Goal: Task Accomplishment & Management: Manage account settings

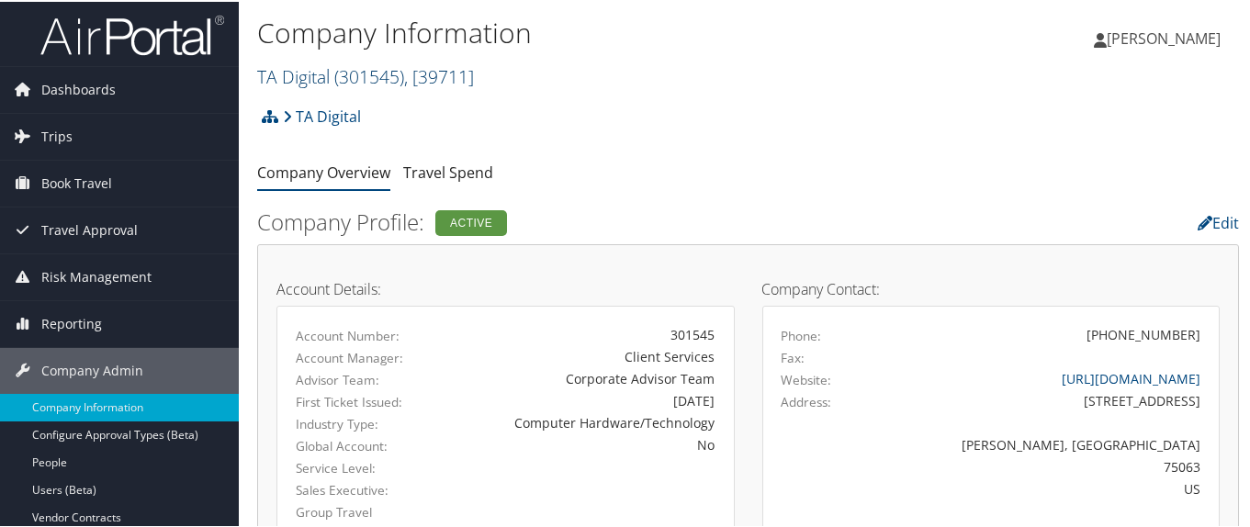
click at [317, 73] on link "TA Digital ( 301545 ) , [ 39711 ]" at bounding box center [365, 74] width 217 height 25
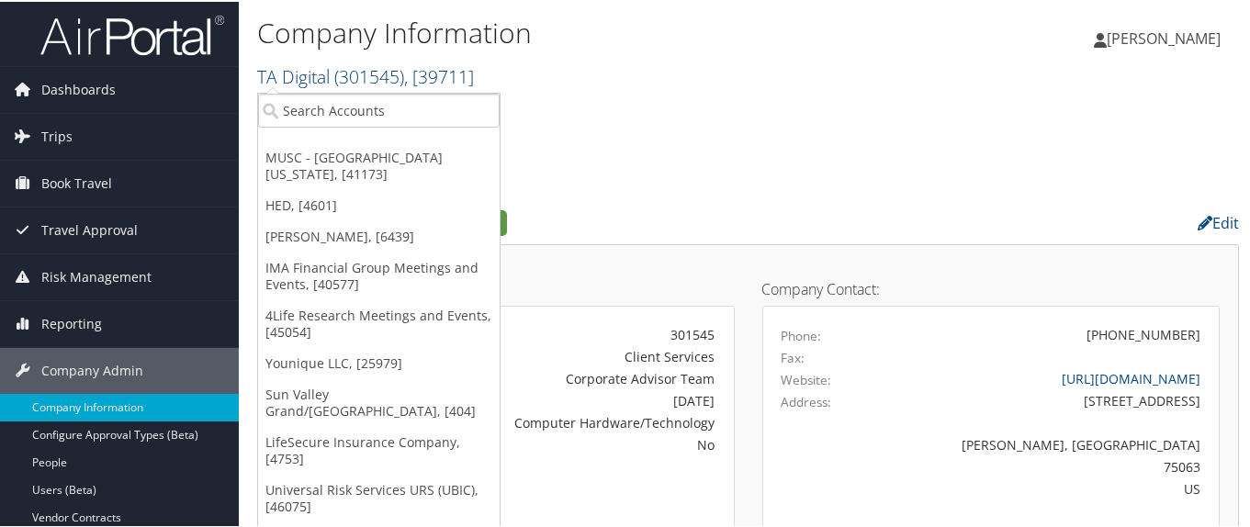
scroll to position [9, 0]
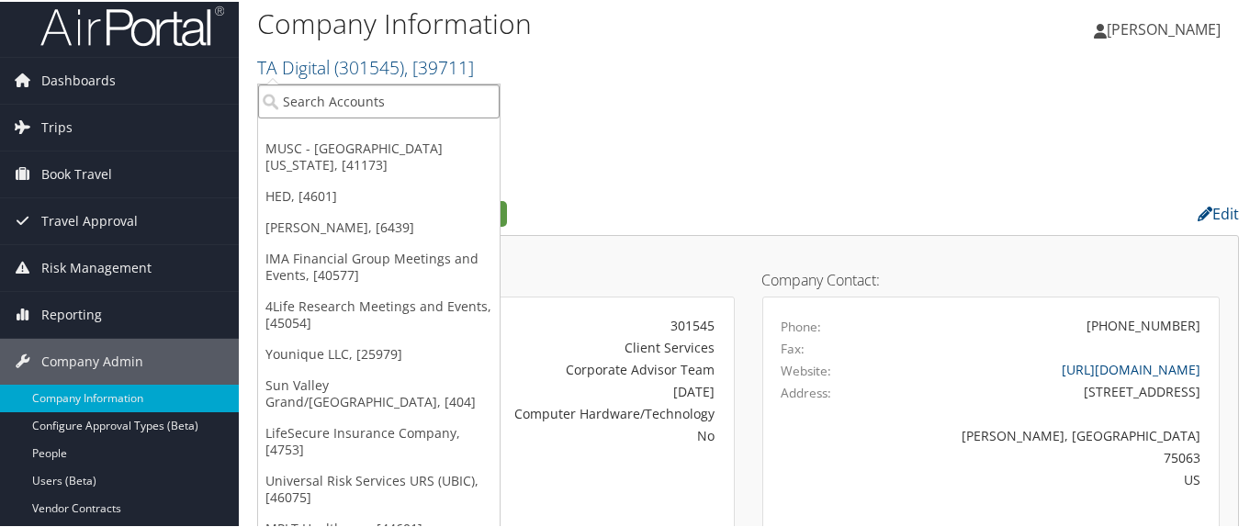
click at [313, 102] on input "search" at bounding box center [379, 100] width 242 height 34
paste input "301062"
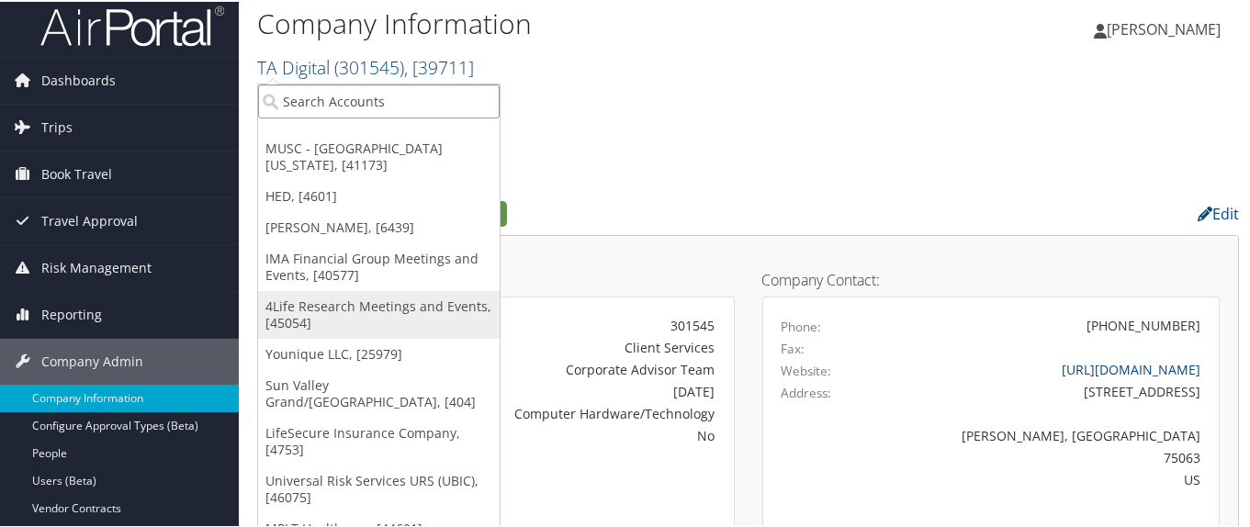
type input "301062"
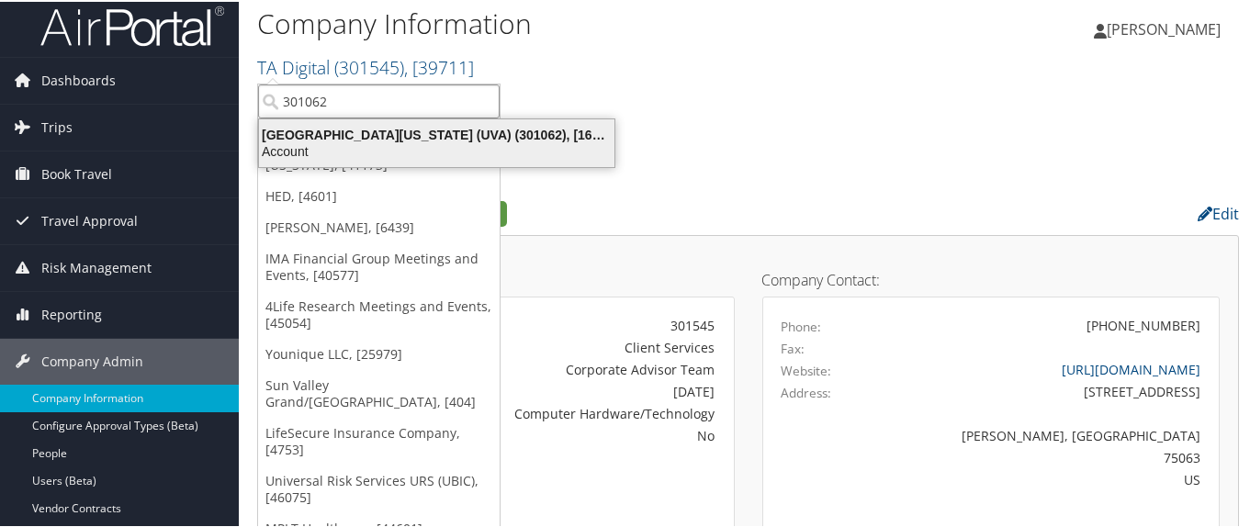
click at [344, 135] on div "University of Virginia (UVA) (301062), [16863]" at bounding box center [436, 133] width 377 height 17
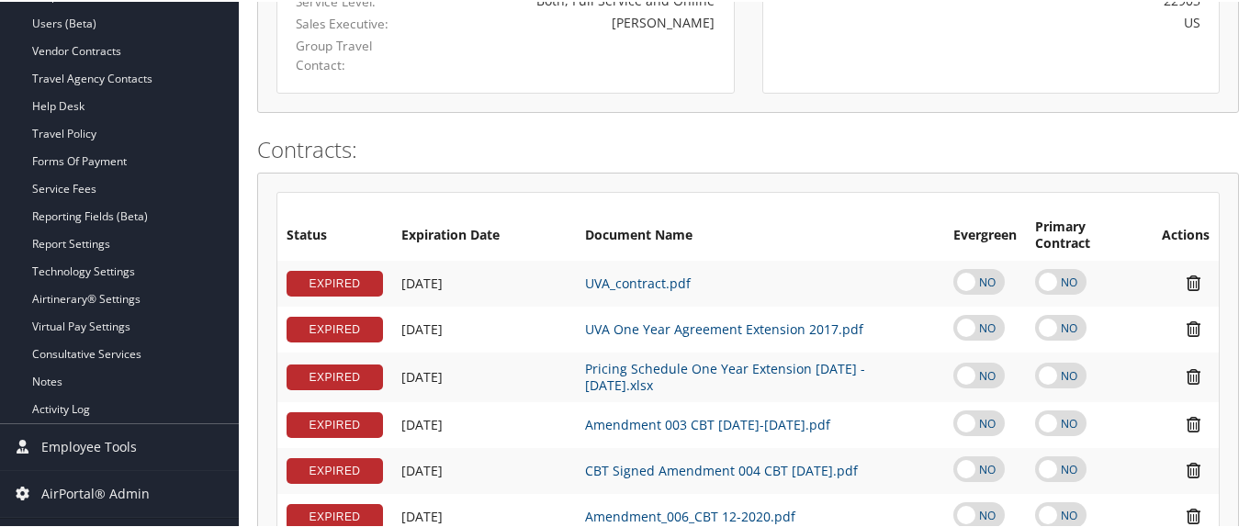
scroll to position [459, 0]
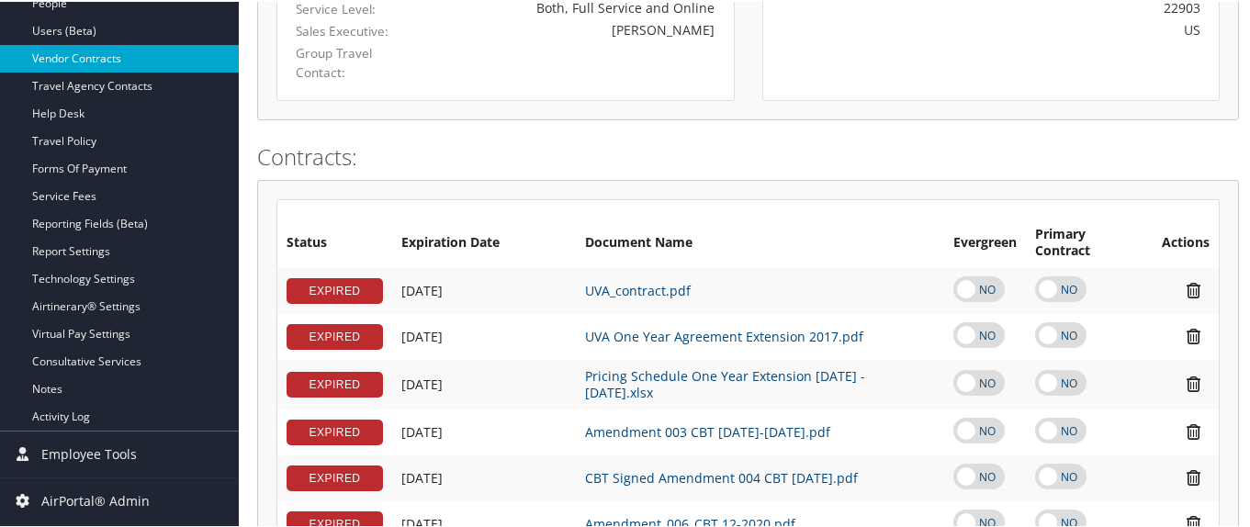
click at [157, 60] on link "Vendor Contracts" at bounding box center [119, 57] width 239 height 28
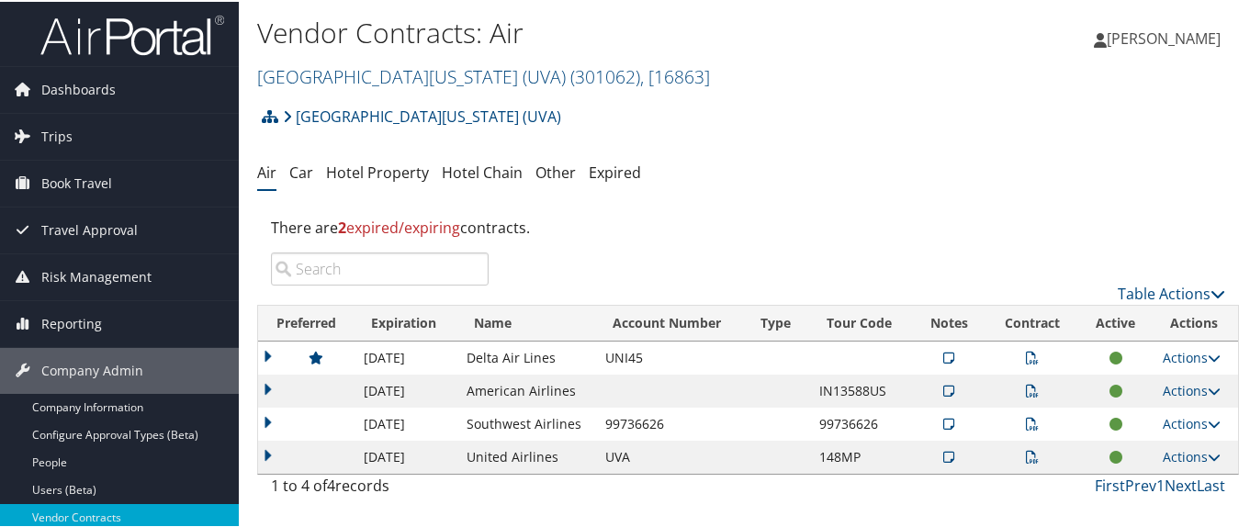
scroll to position [92, 0]
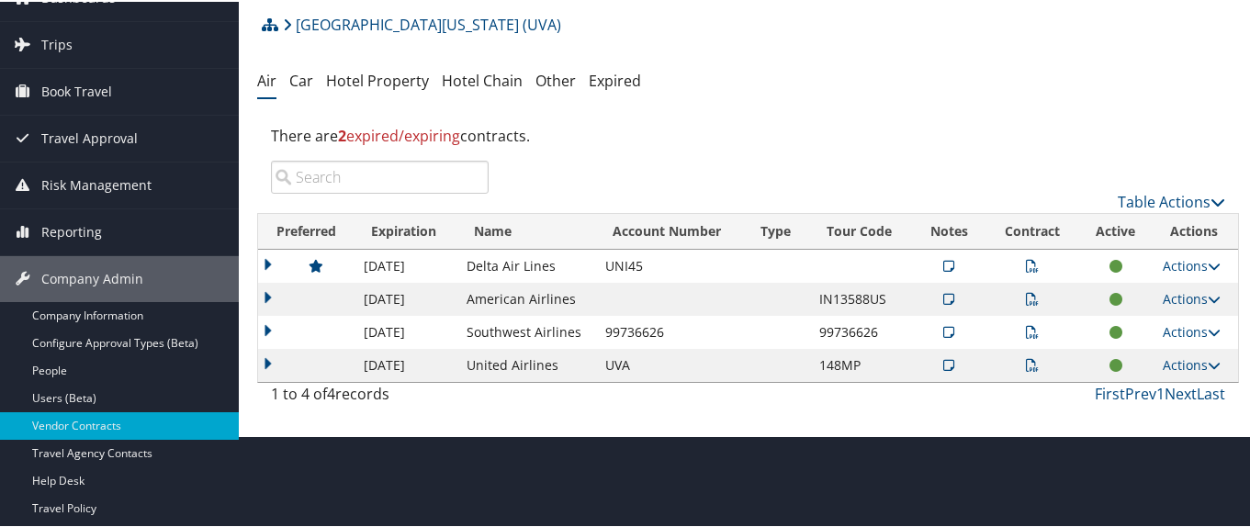
click at [1018, 298] on td at bounding box center [1032, 297] width 92 height 33
click at [1026, 298] on icon at bounding box center [1032, 297] width 13 height 13
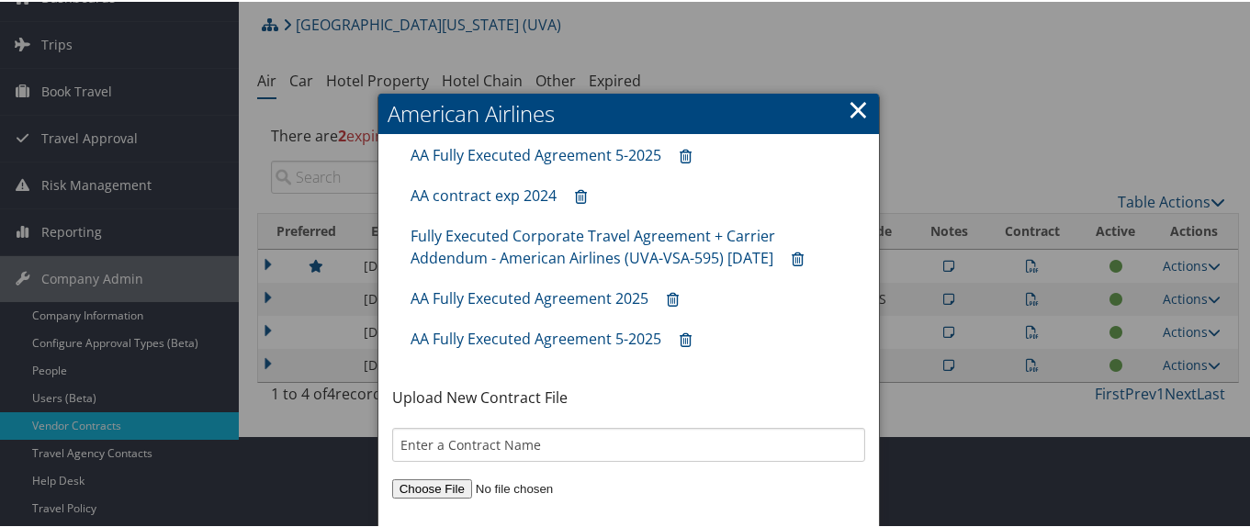
click at [859, 106] on link "×" at bounding box center [858, 107] width 21 height 37
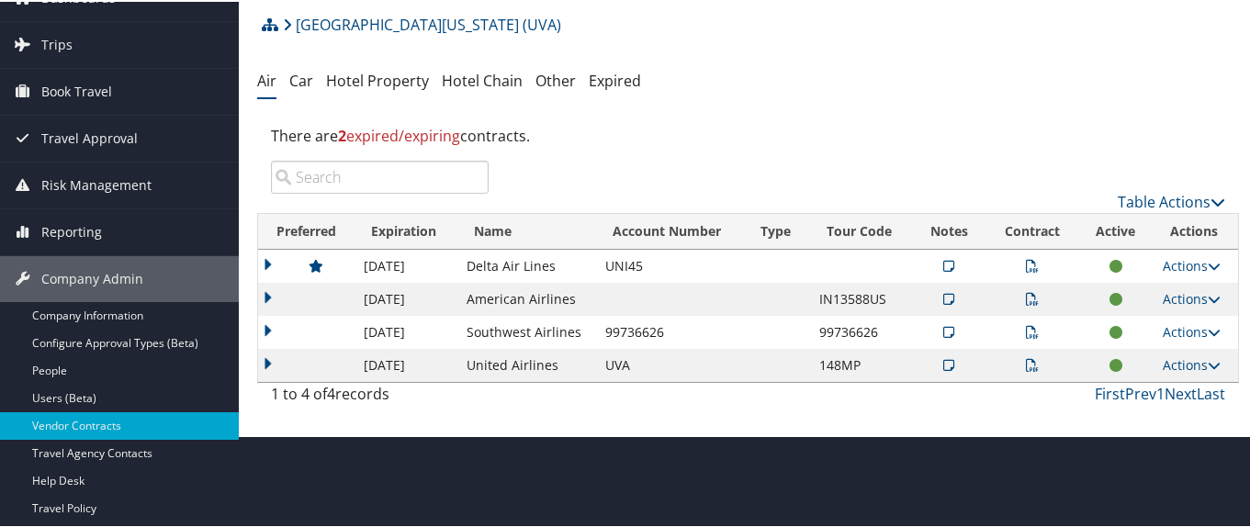
click at [264, 294] on td at bounding box center [306, 297] width 96 height 33
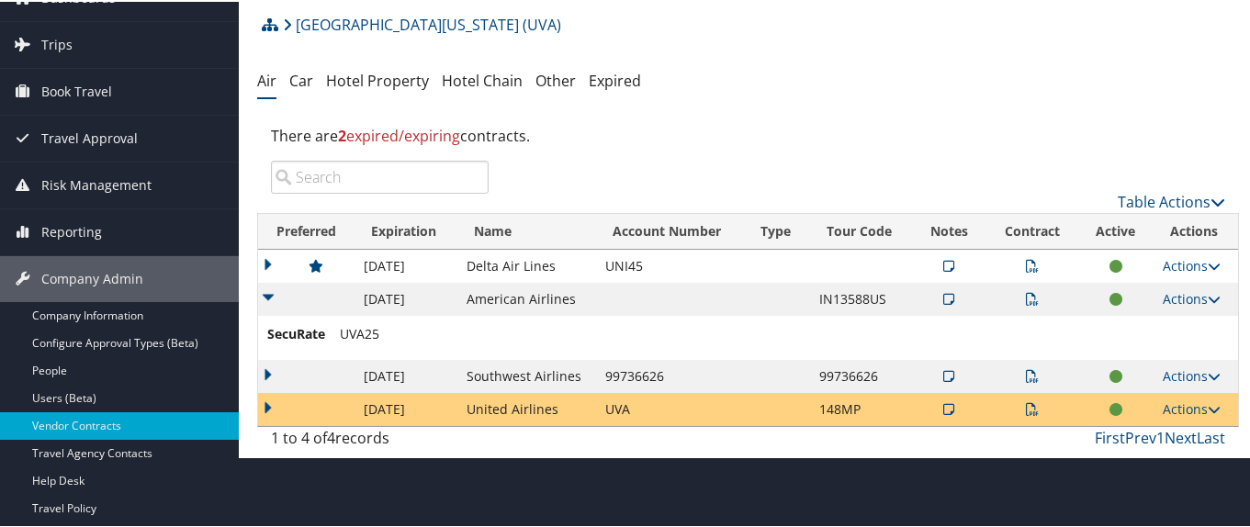
click at [1026, 298] on icon at bounding box center [1032, 297] width 13 height 13
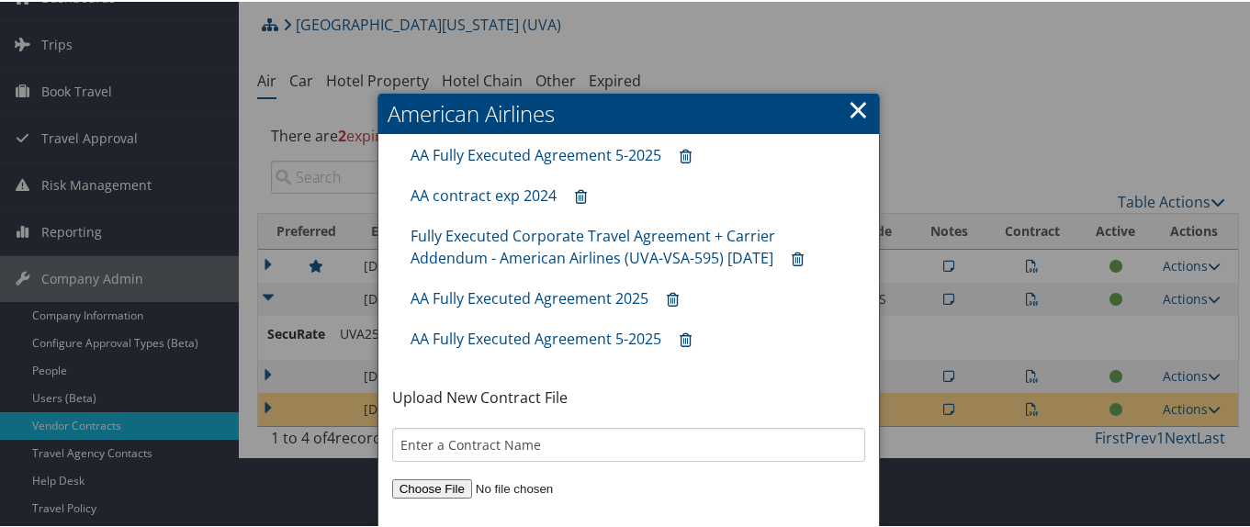
click at [853, 109] on link "×" at bounding box center [858, 107] width 21 height 37
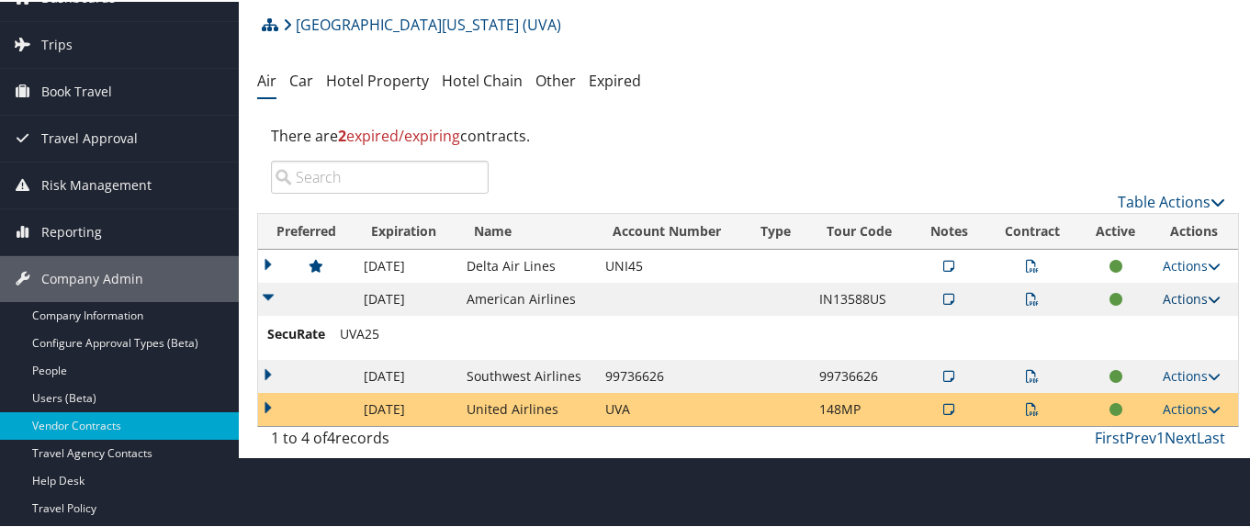
click at [1186, 295] on link "Actions" at bounding box center [1192, 296] width 58 height 17
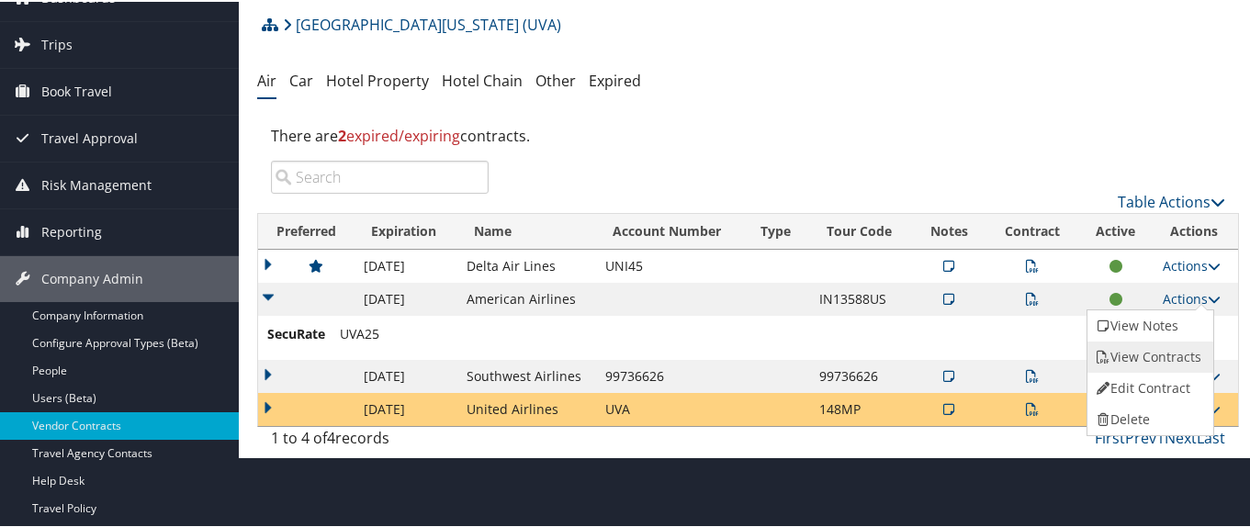
click at [1169, 354] on link "View Contracts" at bounding box center [1148, 355] width 122 height 31
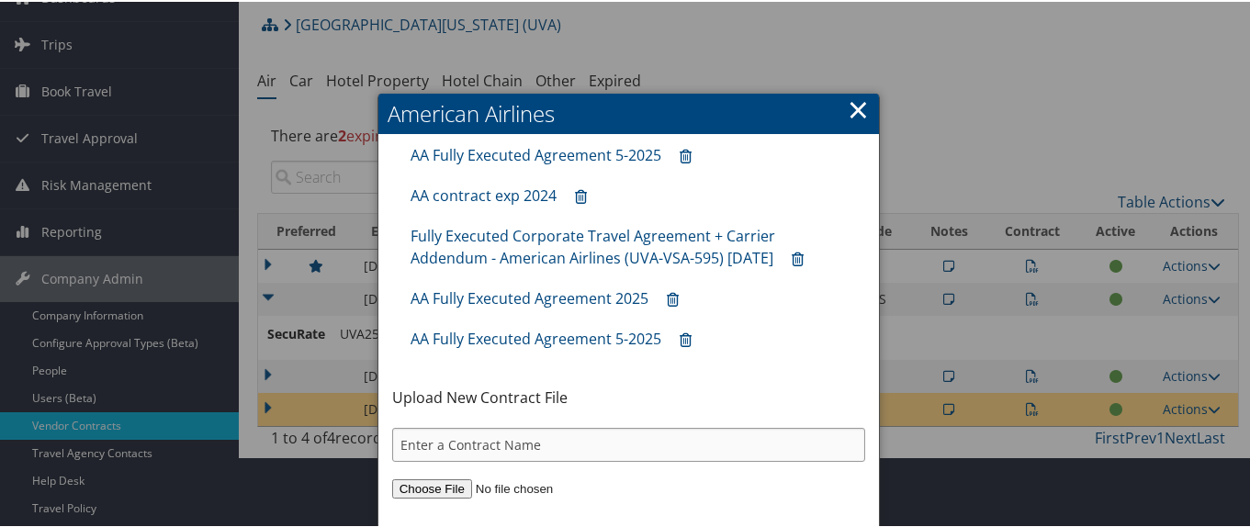
click at [471, 442] on input "text" at bounding box center [629, 443] width 474 height 34
paste input "UVA Fully Executed Corporate Travel Agreement + Carrier Addendum - American Air…"
type input "UVA Fully Executed Corporate Travel Agreement + Carrier Addendum - American Air…"
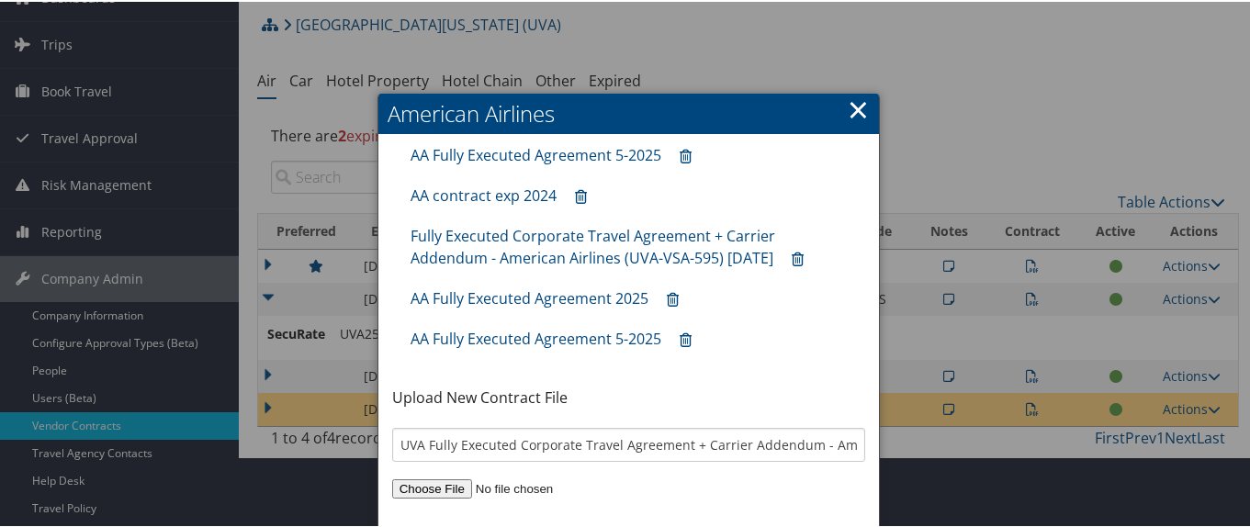
click at [437, 481] on input "file" at bounding box center [629, 487] width 474 height 19
type input "C:\fakepath\UVA Fully Executed Corporate Travel Agreement + Carrier Addendum - …"
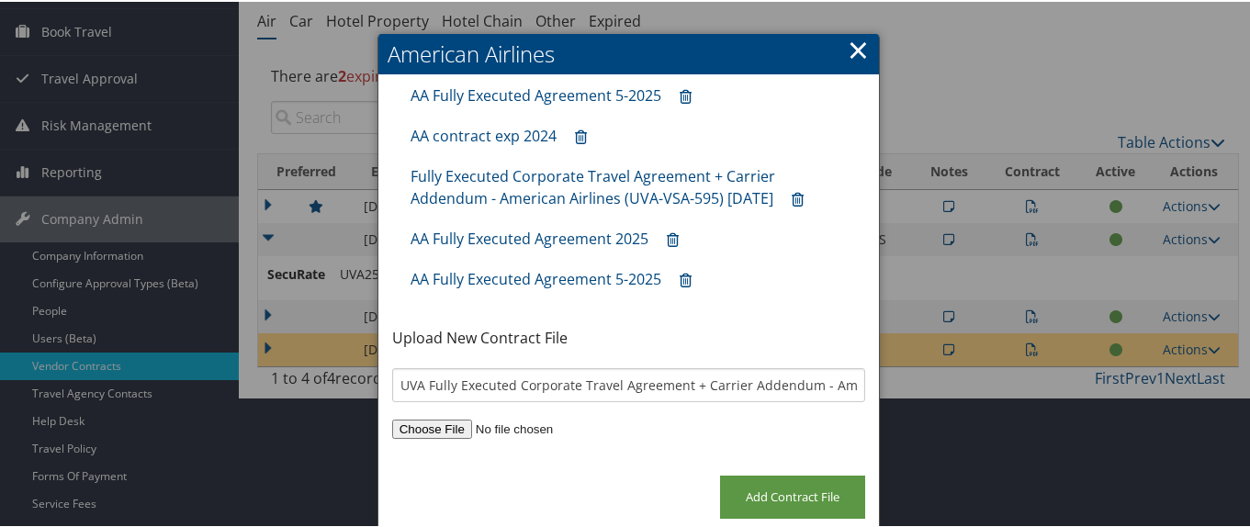
scroll to position [184, 0]
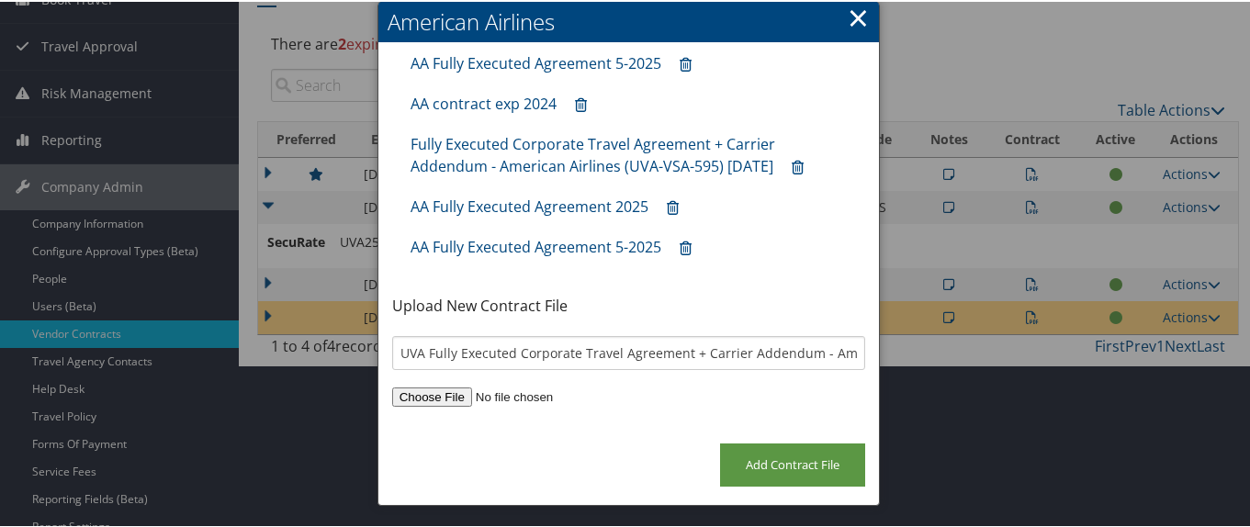
click at [850, 18] on link "×" at bounding box center [858, 15] width 21 height 37
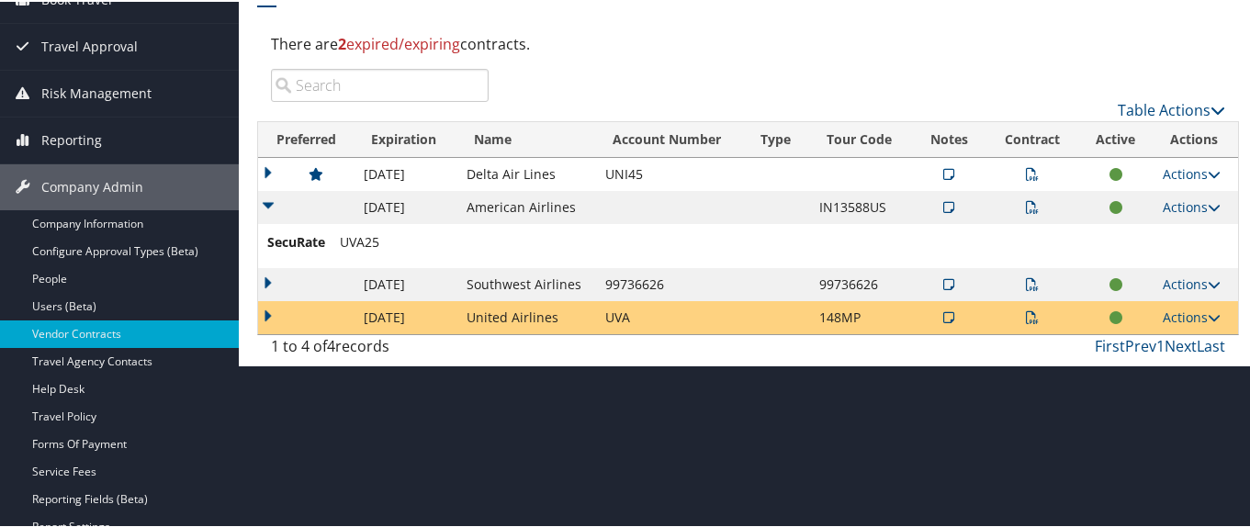
click at [1026, 207] on icon at bounding box center [1032, 205] width 13 height 13
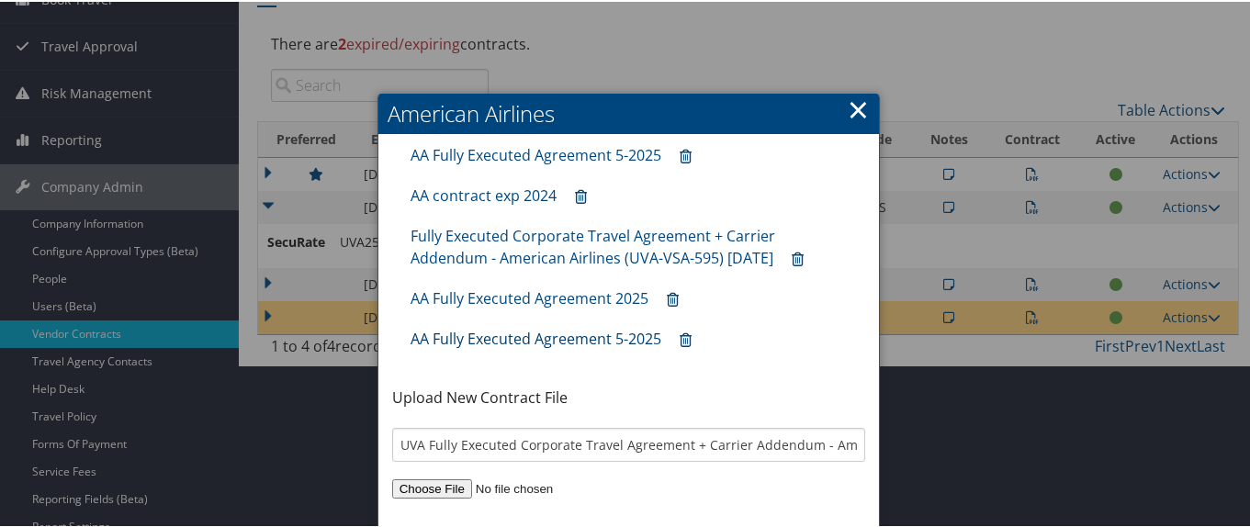
click at [511, 337] on link "AA Fully Executed Agreement 5-2025" at bounding box center [536, 337] width 251 height 20
click at [591, 291] on link "AA Fully Executed Agreement 2025" at bounding box center [530, 297] width 238 height 20
click at [543, 250] on link "Fully Executed Corporate Travel Agreement + Carrier Addendum - American Airline…" at bounding box center [593, 245] width 365 height 42
click at [510, 193] on link "AA contract exp 2024" at bounding box center [484, 194] width 146 height 20
click at [449, 490] on input "file" at bounding box center [629, 487] width 474 height 19
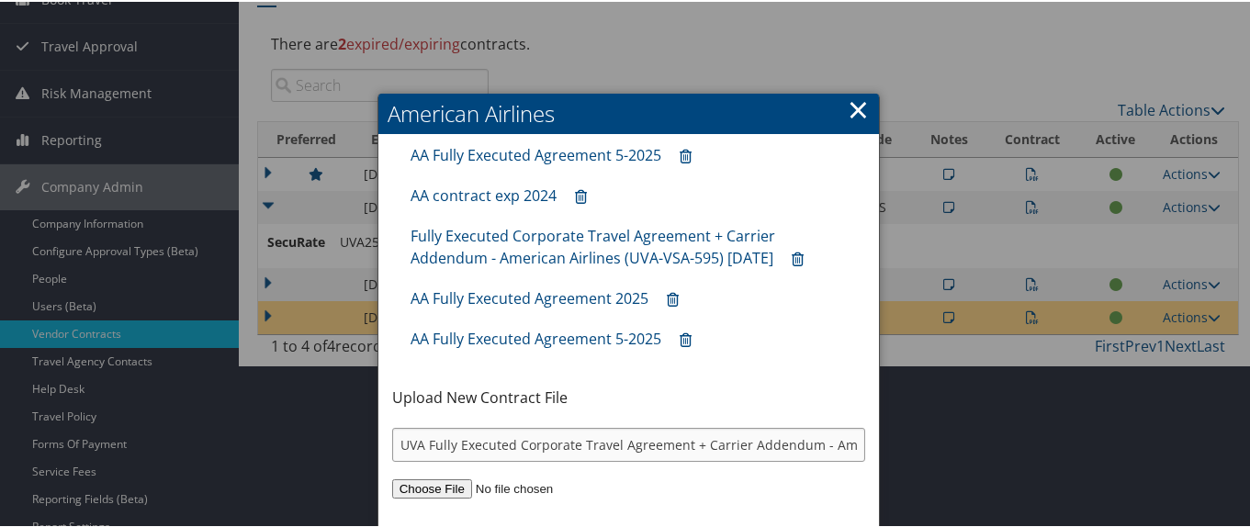
click at [586, 438] on input "UVA Fully Executed Corporate Travel Agreement + Carrier Addendum - American Air…" at bounding box center [629, 443] width 474 height 34
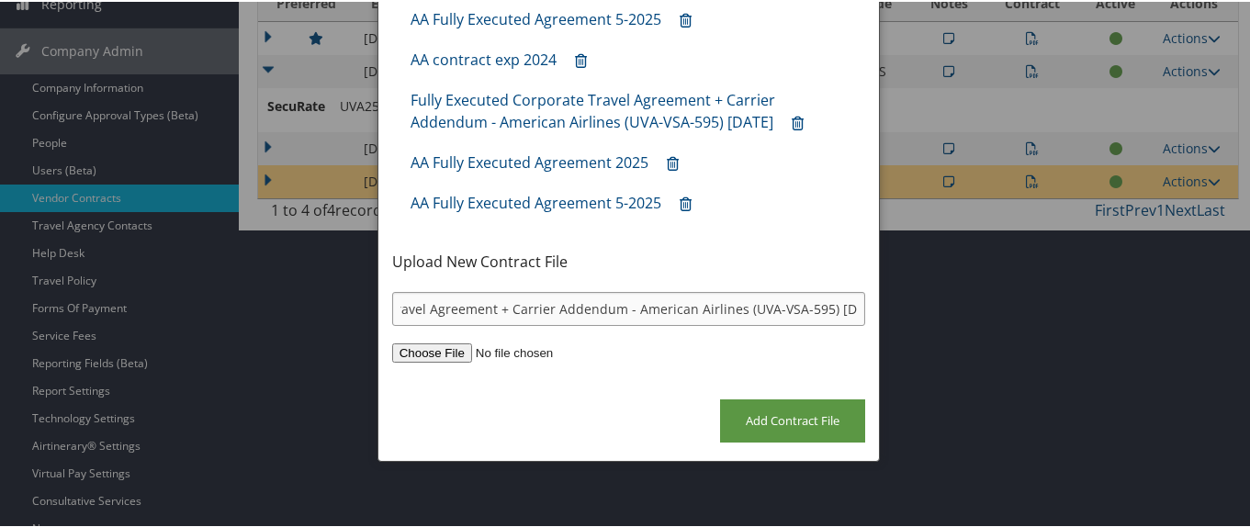
scroll to position [367, 0]
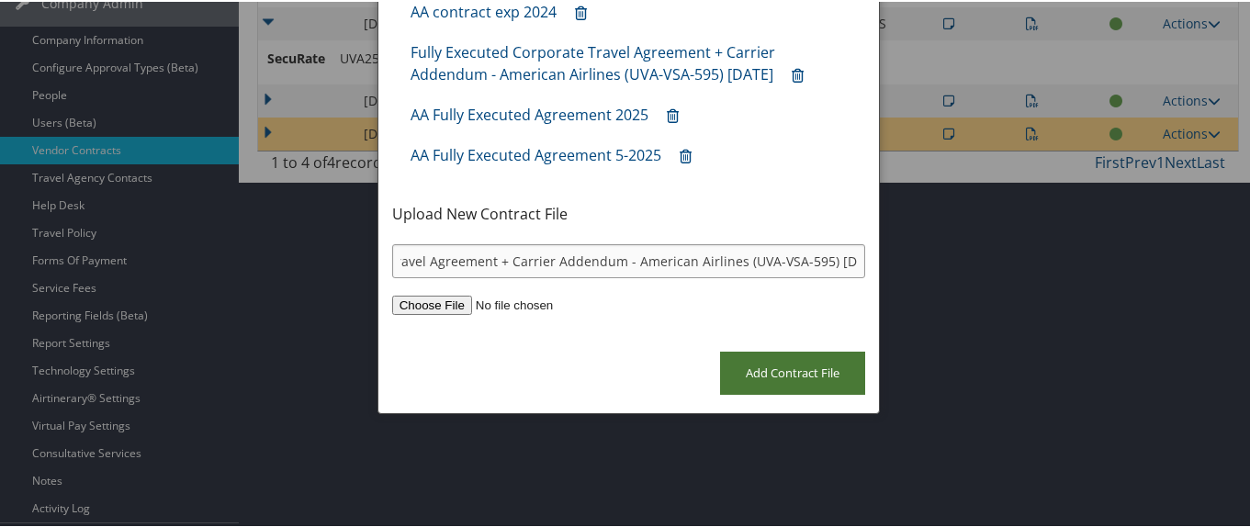
type input "UVA Fully Executed Corporate Travel Agreement + Carrier Addendum - American Air…"
click at [788, 375] on input "Add Contract File" at bounding box center [792, 371] width 145 height 43
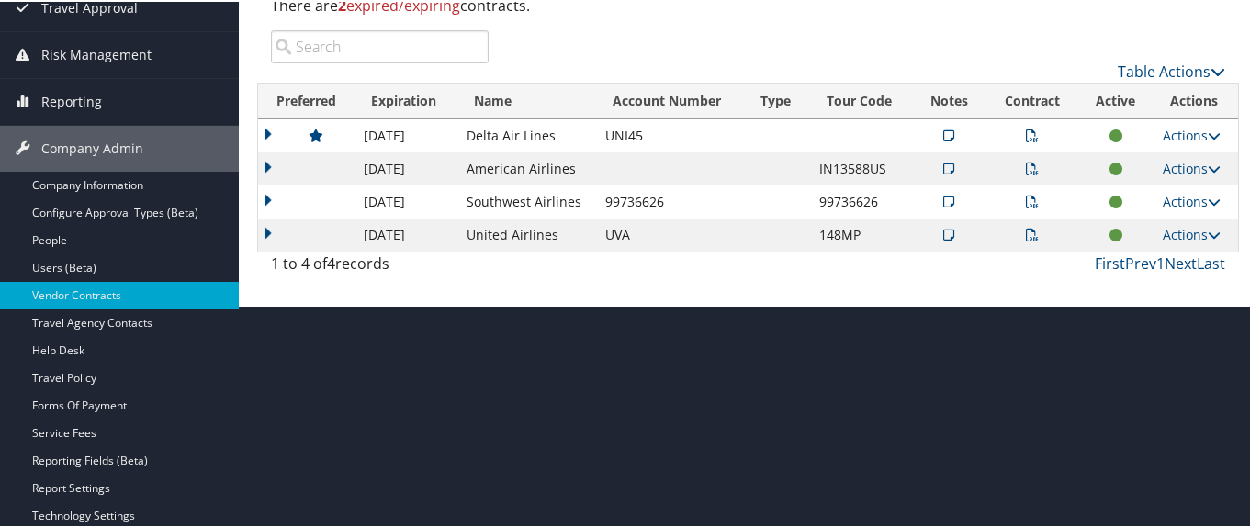
scroll to position [184, 0]
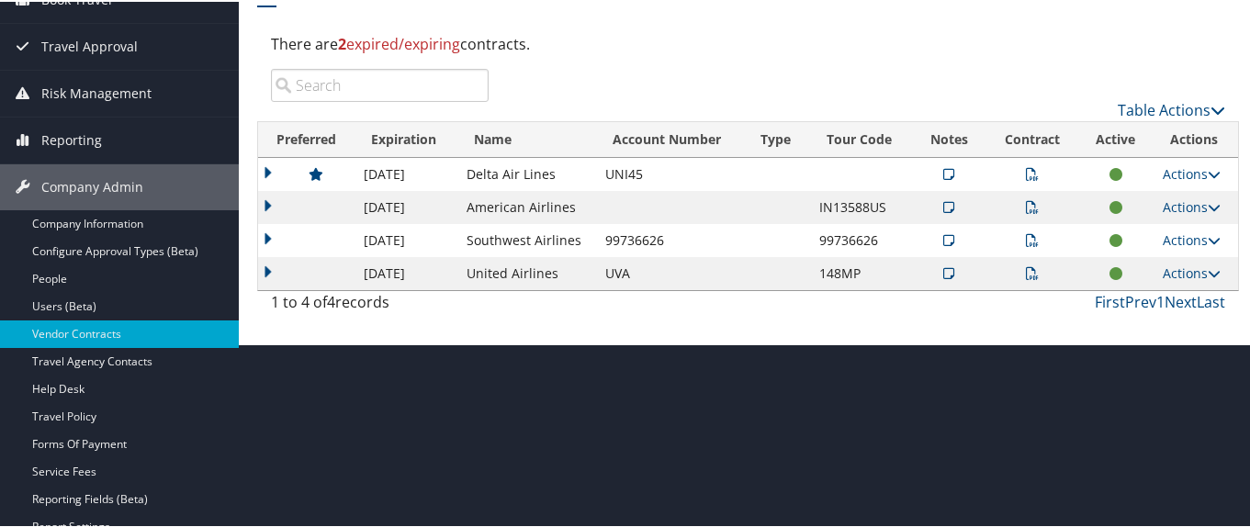
click at [1026, 206] on icon at bounding box center [1032, 205] width 13 height 13
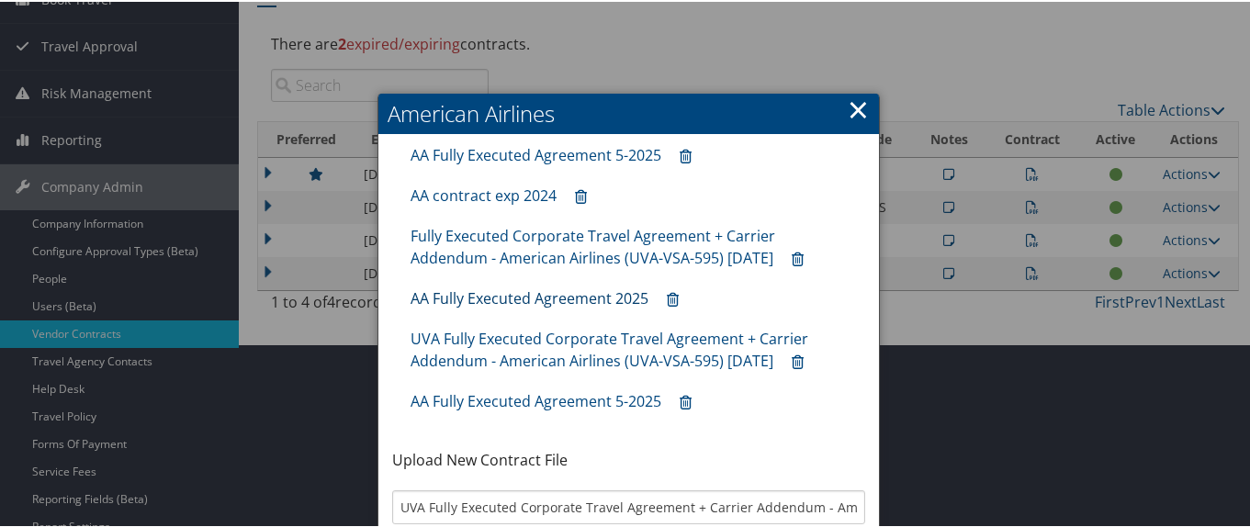
click at [602, 294] on link "AA Fully Executed Agreement 2025" at bounding box center [530, 297] width 238 height 20
click at [671, 298] on icon at bounding box center [673, 298] width 12 height 1
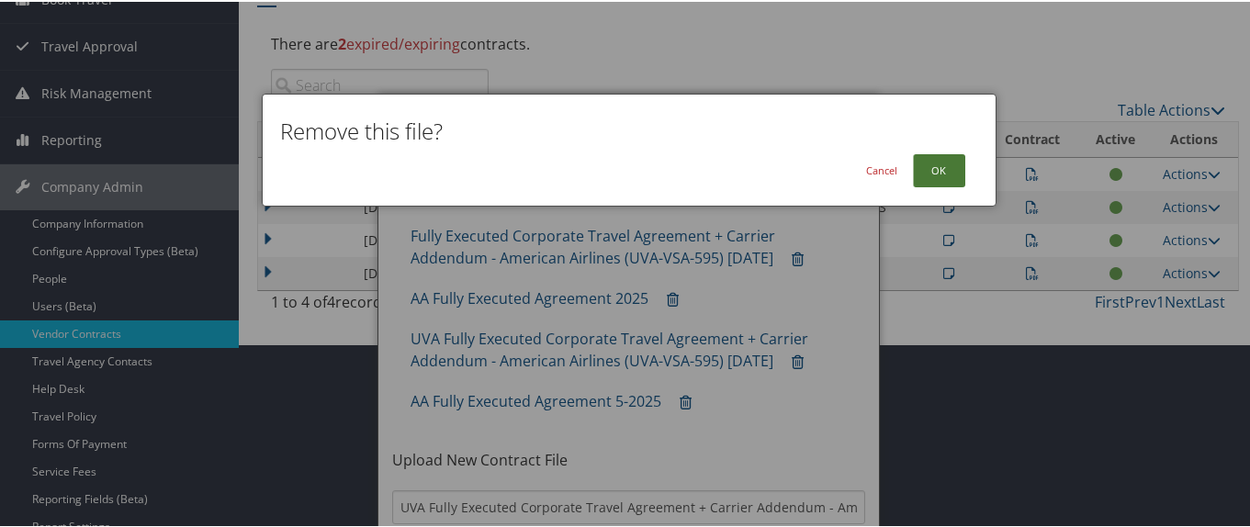
click at [941, 176] on button "OK" at bounding box center [939, 168] width 52 height 33
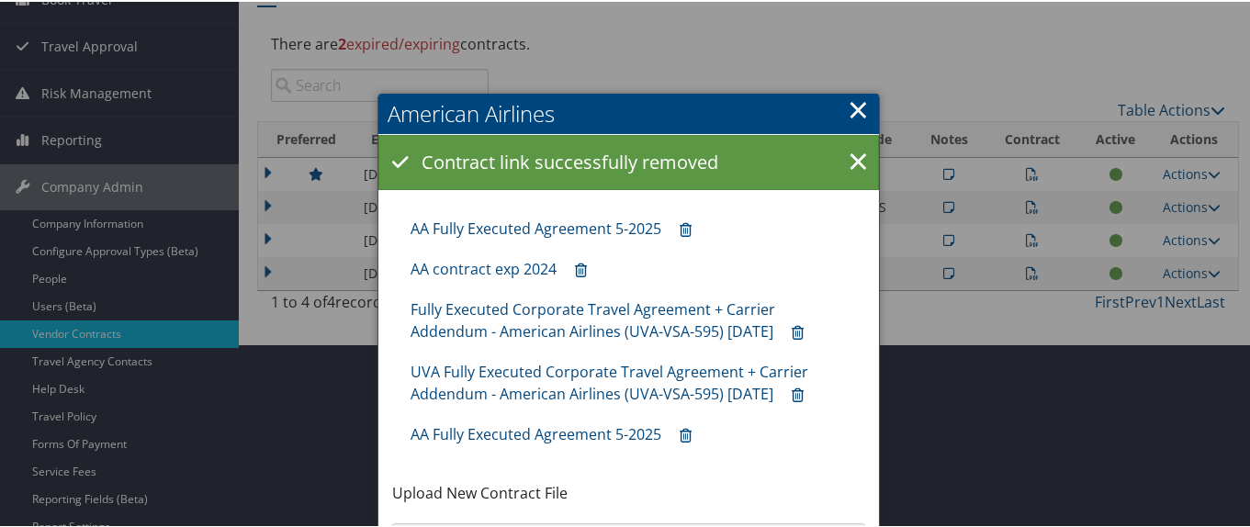
scroll to position [276, 0]
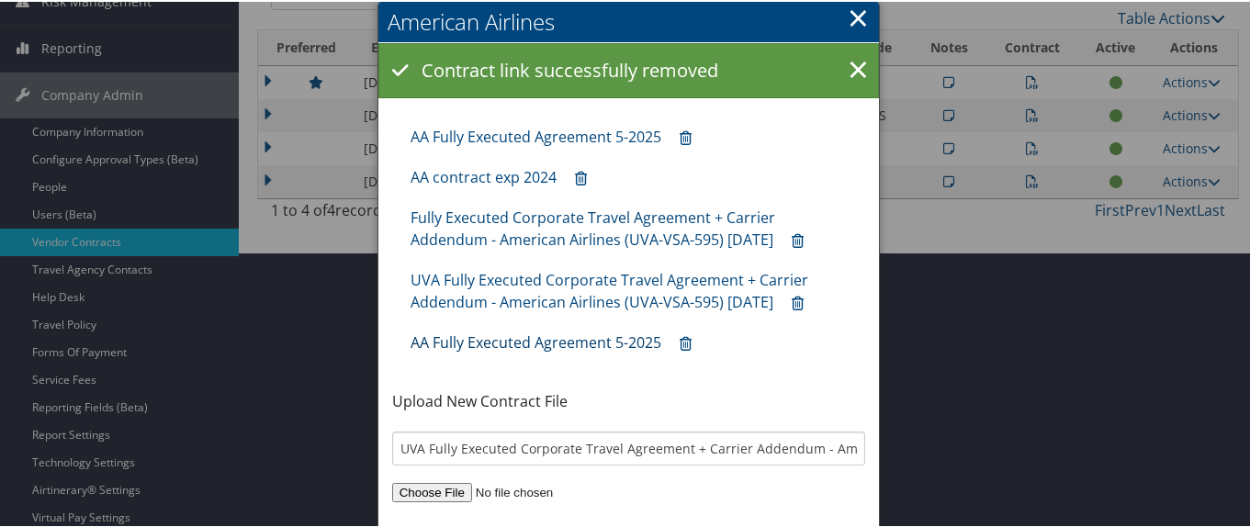
click at [596, 339] on div "American Airlines × Contract link successfully removed × AA Fully Executed Agre…" at bounding box center [628, 300] width 503 height 600
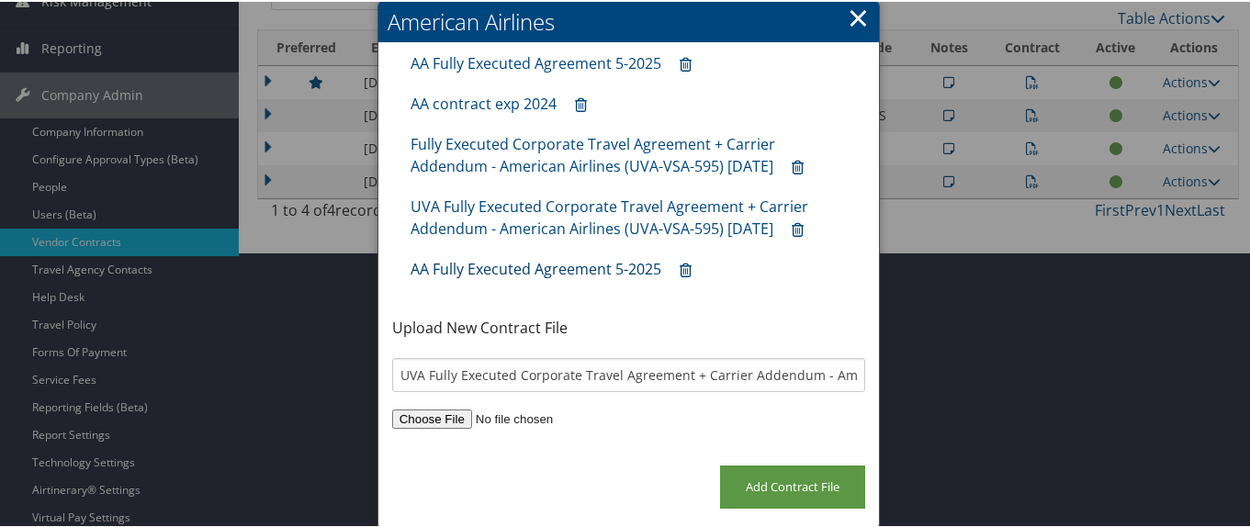
click at [595, 271] on link "AA Fully Executed Agreement 5-2025" at bounding box center [536, 267] width 251 height 20
click at [682, 269] on icon at bounding box center [686, 269] width 12 height 1
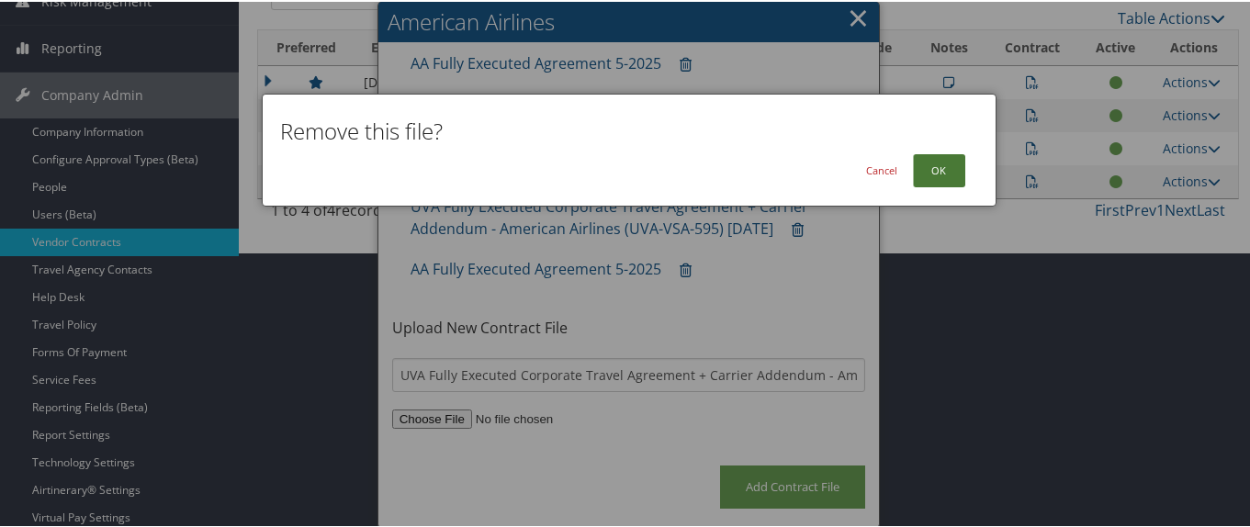
click at [932, 169] on button "OK" at bounding box center [939, 168] width 52 height 33
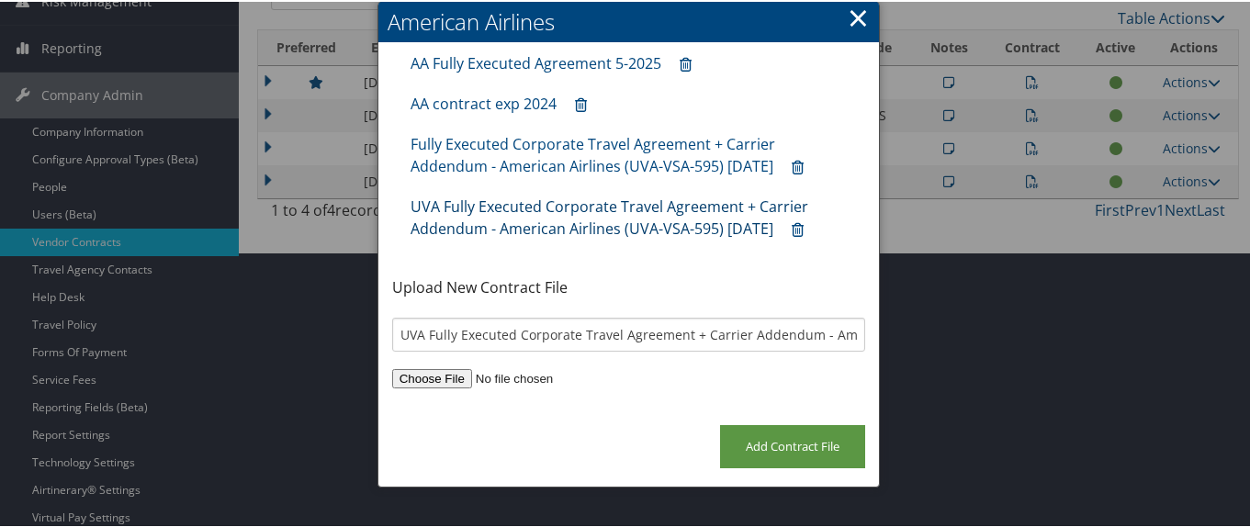
scroll to position [184, 0]
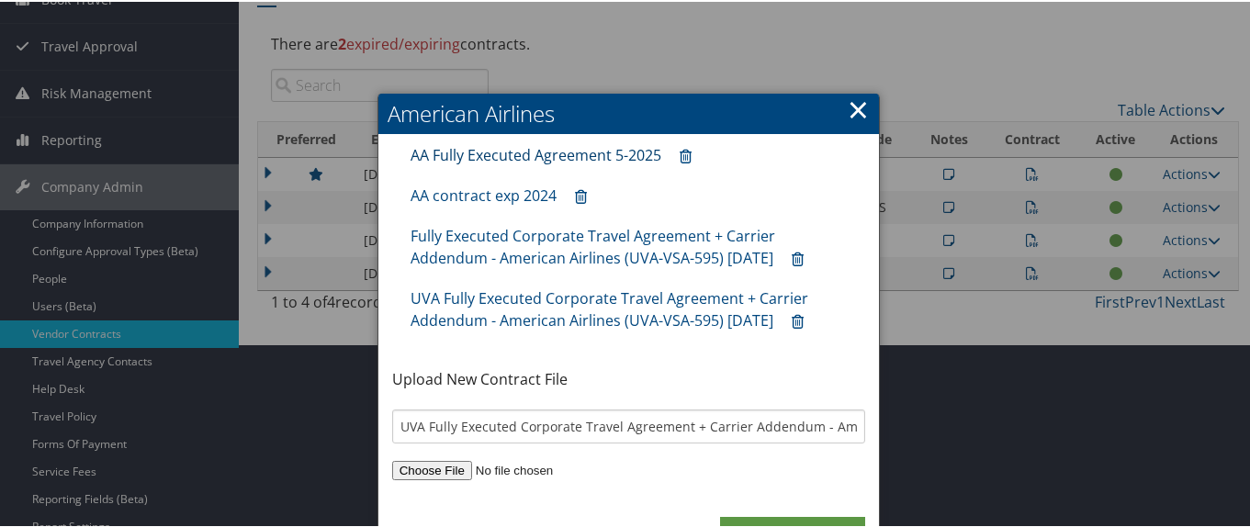
click at [569, 155] on link "AA Fully Executed Agreement 5-2025" at bounding box center [536, 153] width 251 height 20
click at [680, 155] on icon at bounding box center [686, 155] width 12 height 1
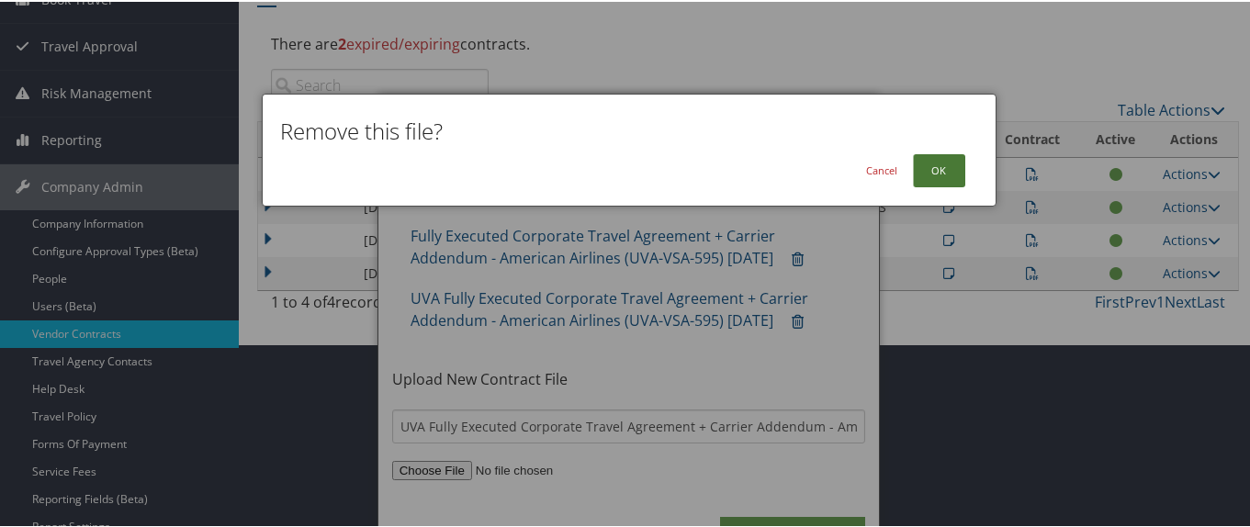
click at [934, 172] on button "OK" at bounding box center [939, 168] width 52 height 33
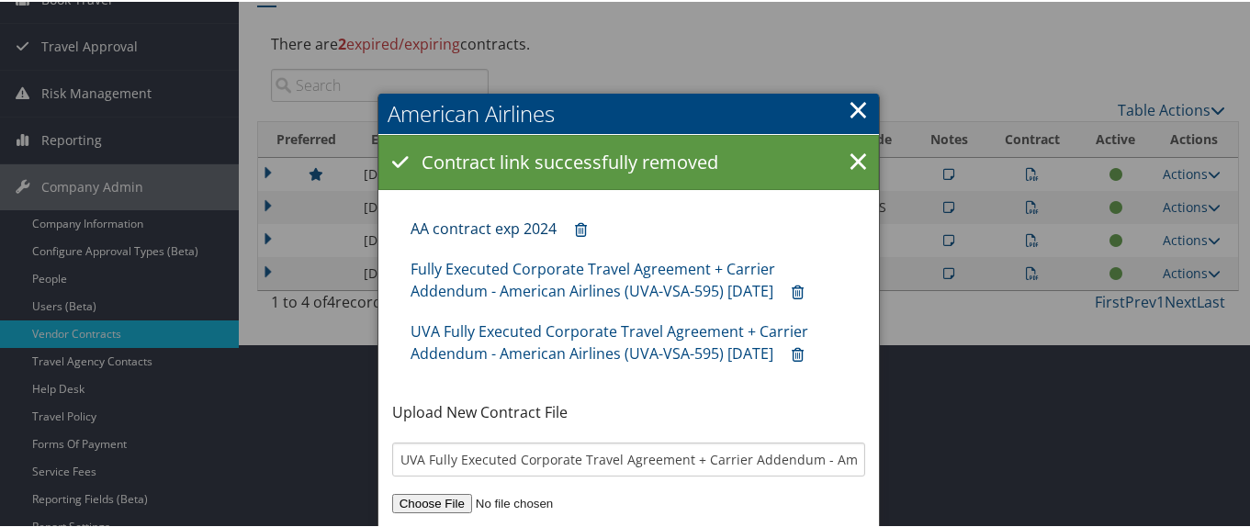
click at [510, 229] on link "AA contract exp 2024" at bounding box center [484, 227] width 146 height 20
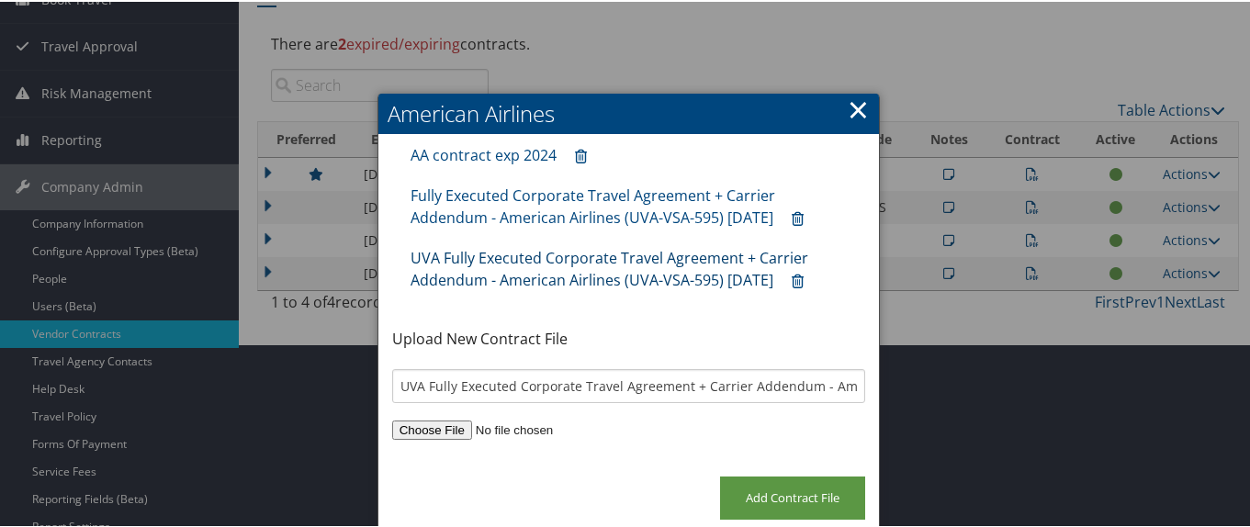
click at [607, 275] on link "UVA Fully Executed Corporate Travel Agreement + Carrier Addendum - American Air…" at bounding box center [610, 267] width 398 height 42
click at [520, 201] on link "Fully Executed Corporate Travel Agreement + Carrier Addendum - American Airline…" at bounding box center [593, 205] width 365 height 42
click at [858, 110] on link "×" at bounding box center [858, 107] width 21 height 37
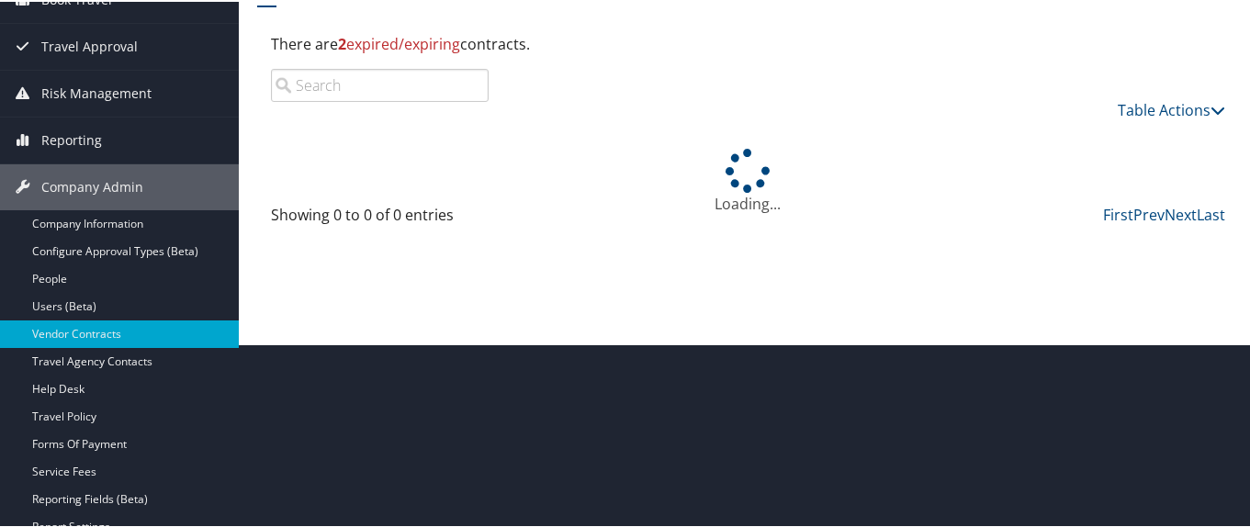
scroll to position [184, 0]
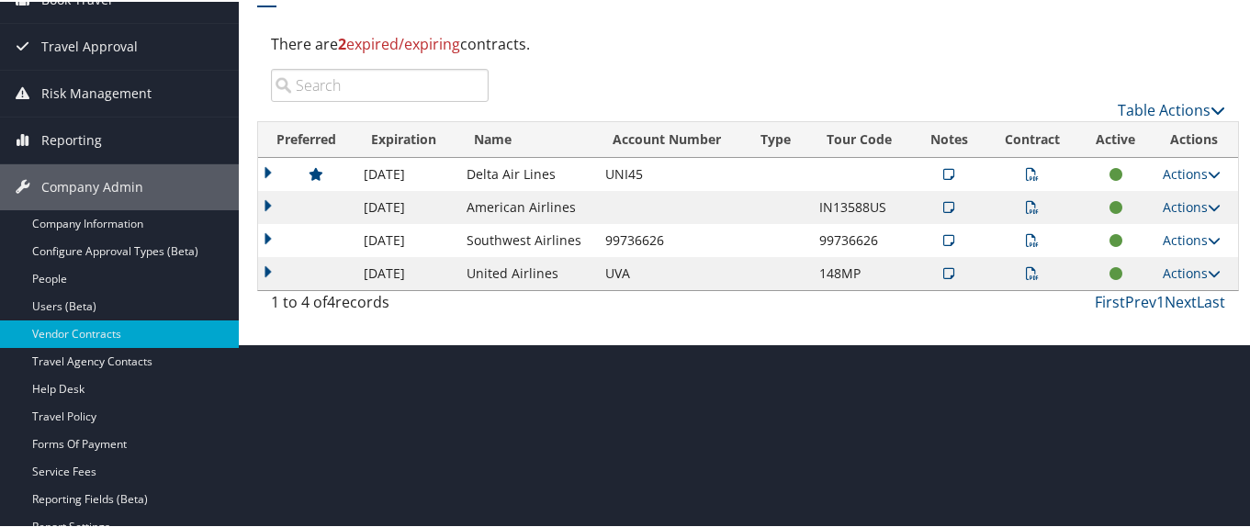
click at [1026, 208] on icon at bounding box center [1032, 205] width 13 height 13
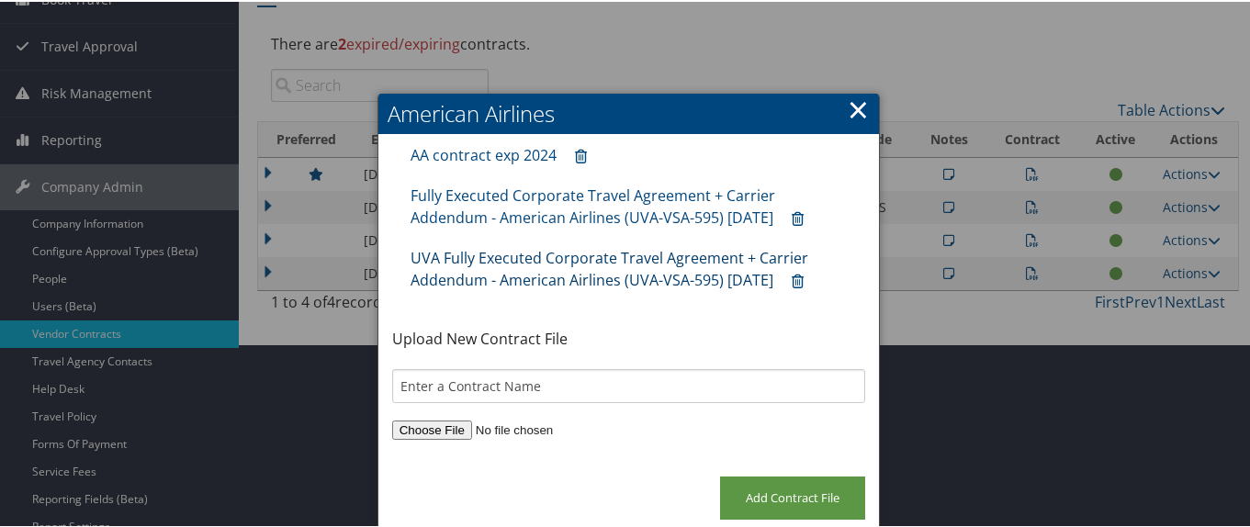
click at [511, 257] on link "UVA Fully Executed Corporate Travel Agreement + Carrier Addendum - American Air…" at bounding box center [610, 267] width 398 height 42
click at [853, 109] on link "×" at bounding box center [858, 107] width 21 height 37
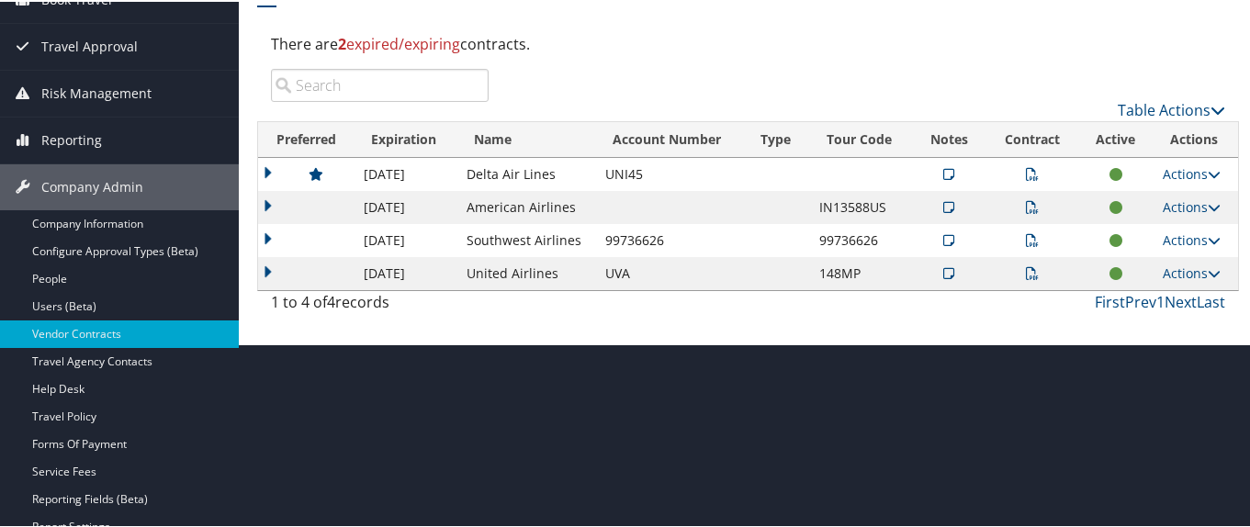
click at [1026, 208] on icon at bounding box center [1032, 205] width 13 height 13
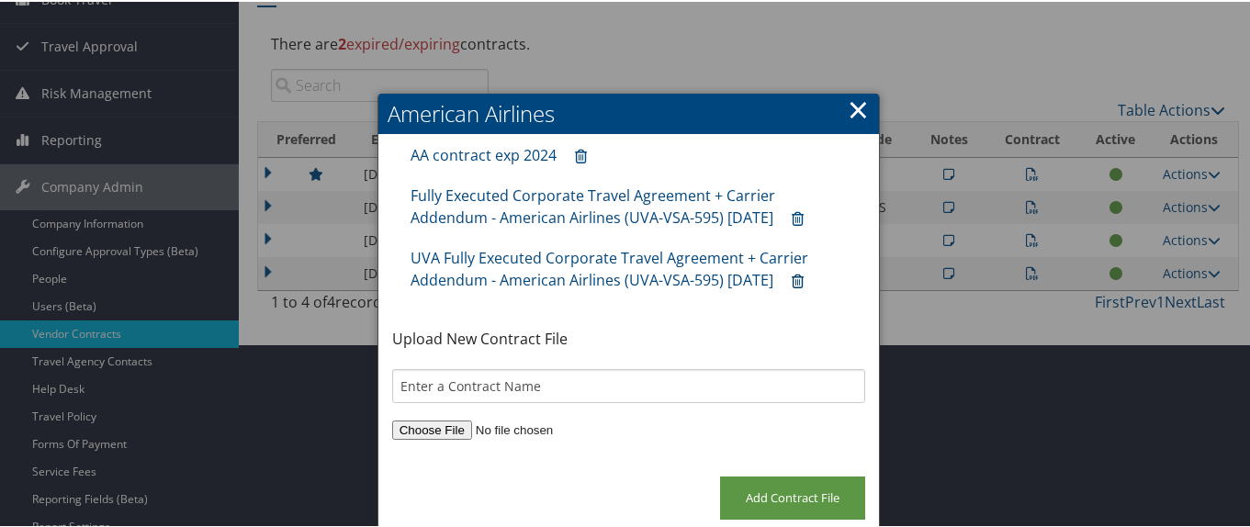
click at [804, 280] on icon at bounding box center [798, 280] width 12 height 1
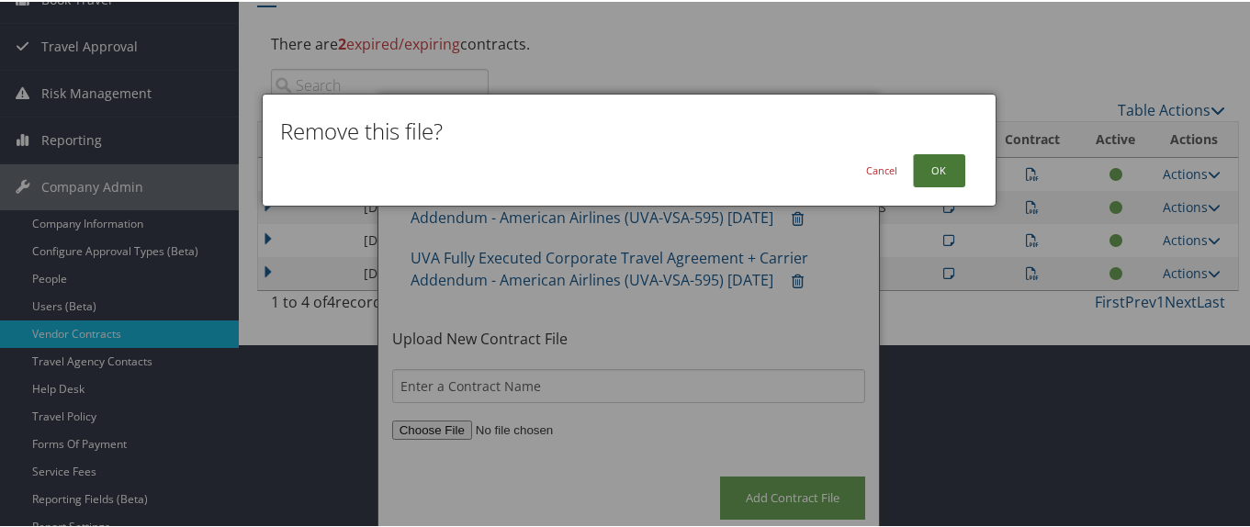
drag, startPoint x: 930, startPoint y: 170, endPoint x: 939, endPoint y: 164, distance: 10.7
click at [937, 169] on button "OK" at bounding box center [939, 168] width 52 height 33
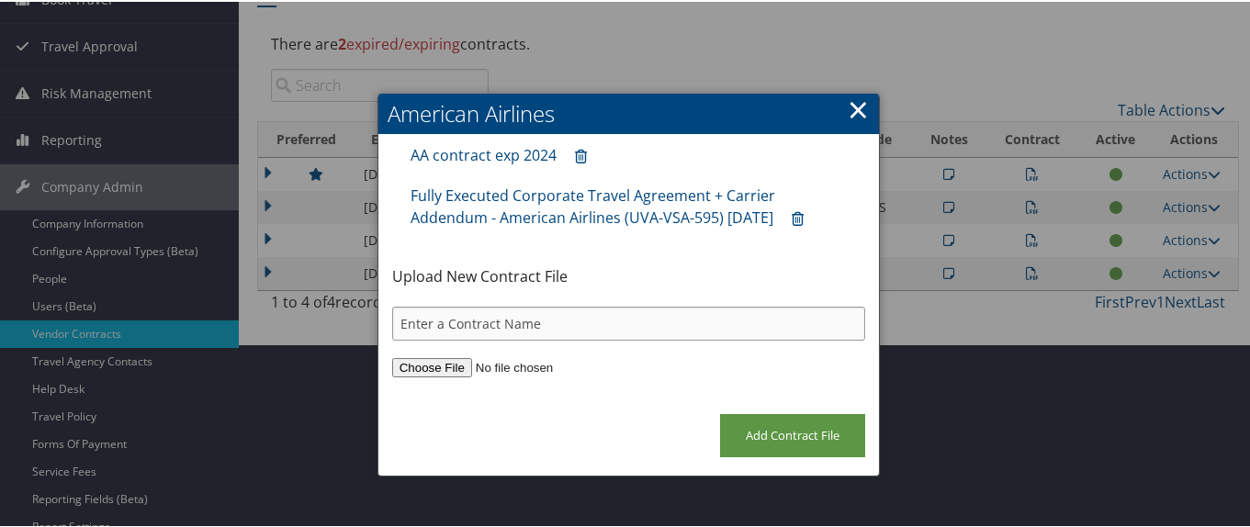
click at [473, 321] on input "text" at bounding box center [629, 322] width 474 height 34
paste input "UVA_Fully_Executed_Corporate_Travel_Agreement_Carrier_Addendum_AAirlines_Oct_20…"
type input "UVA_Fully_Executed_Corporate_Travel_Agreement_Carrier_Addendum_AAirlines_Oct_20…"
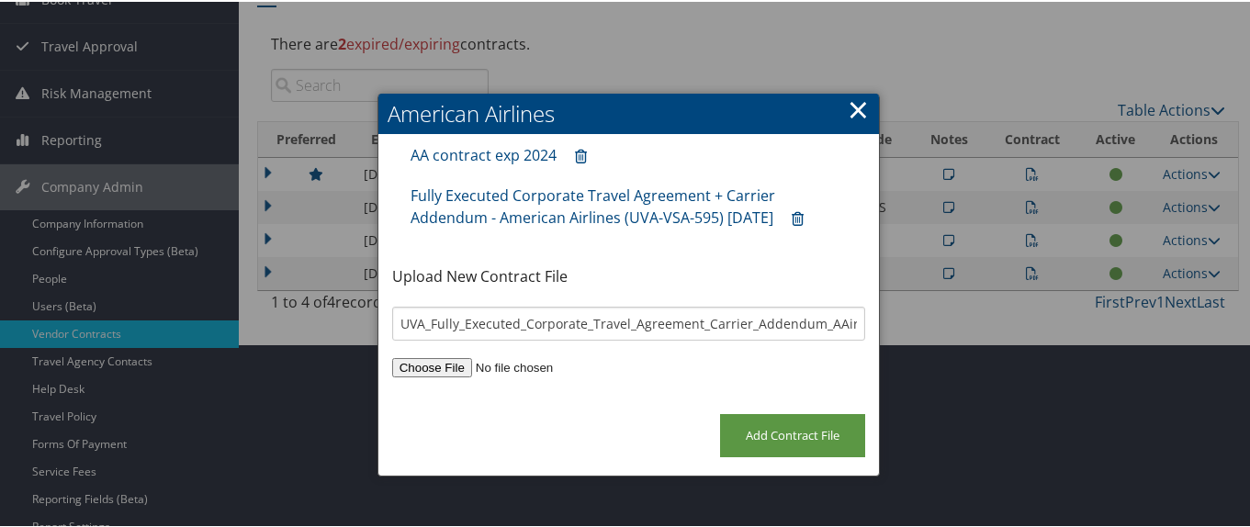
click at [446, 367] on input "file" at bounding box center [629, 365] width 474 height 19
type input "C:\fakepath\UVA_Fully_Executed_Corporate_Travel_Agreement_Carrier_Addendum_AAir…"
click at [764, 427] on input "Add Contract File" at bounding box center [792, 433] width 145 height 43
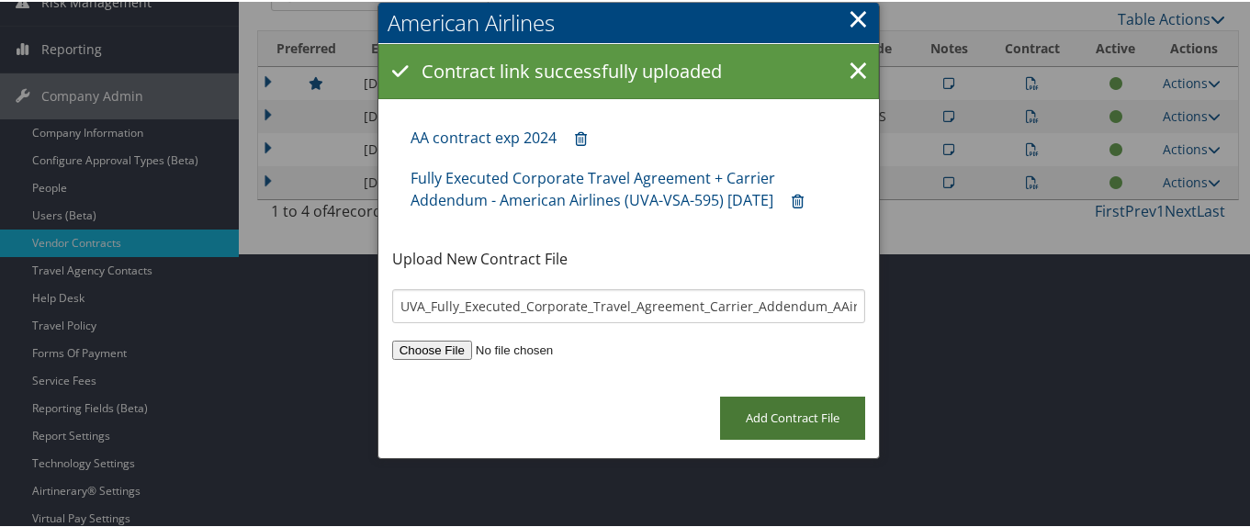
scroll to position [276, 0]
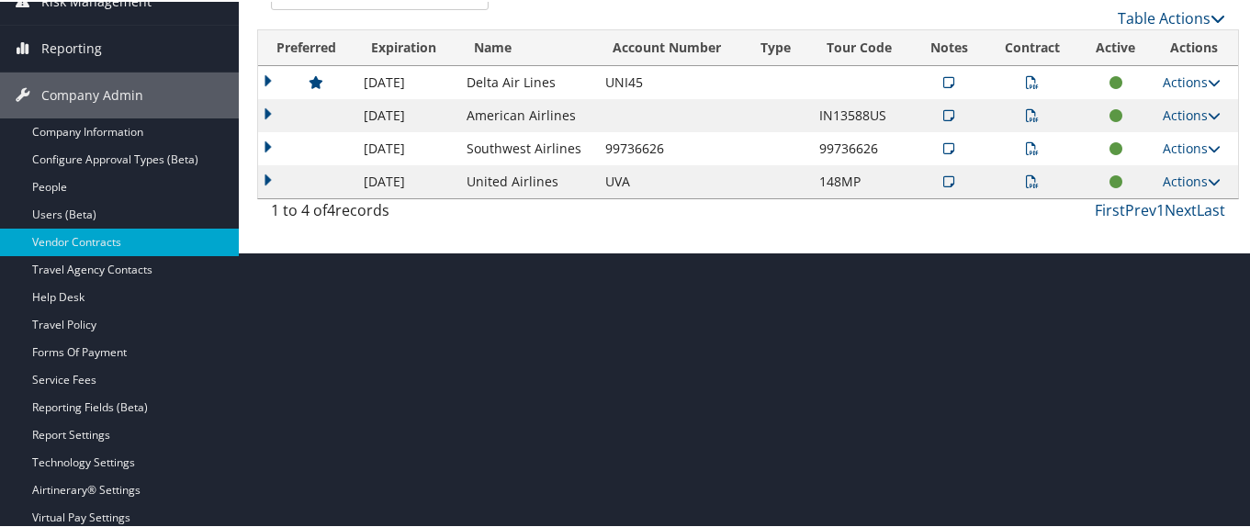
click at [1029, 107] on icon at bounding box center [1032, 113] width 13 height 13
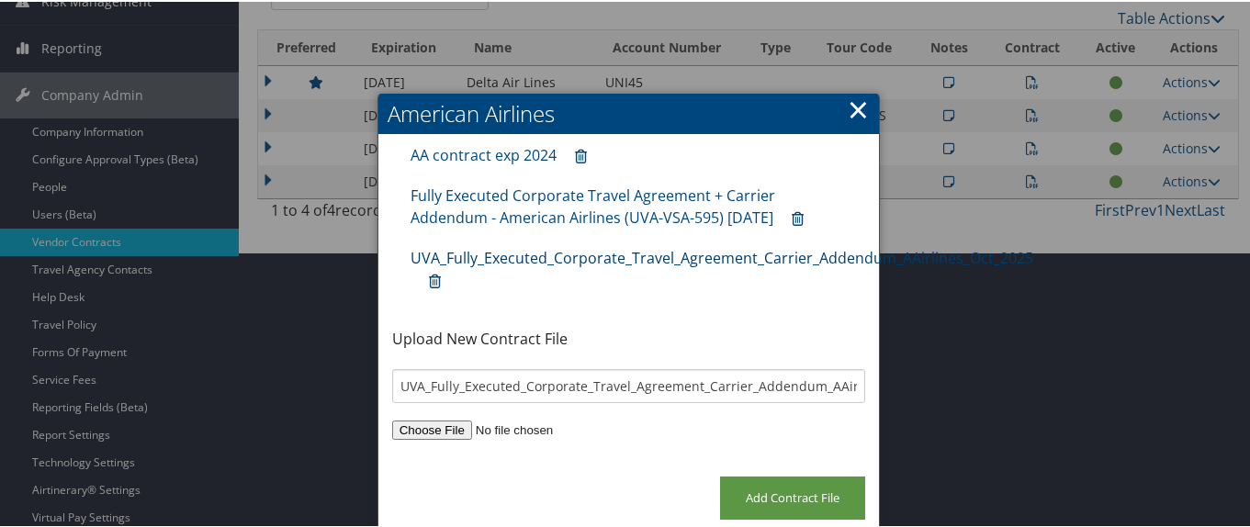
click at [554, 253] on link "UVA_Fully_Executed_Corporate_Travel_Agreement_Carrier_Addendum_AAirlines_Oct_20…" at bounding box center [722, 256] width 623 height 20
click at [851, 111] on link "×" at bounding box center [858, 107] width 21 height 37
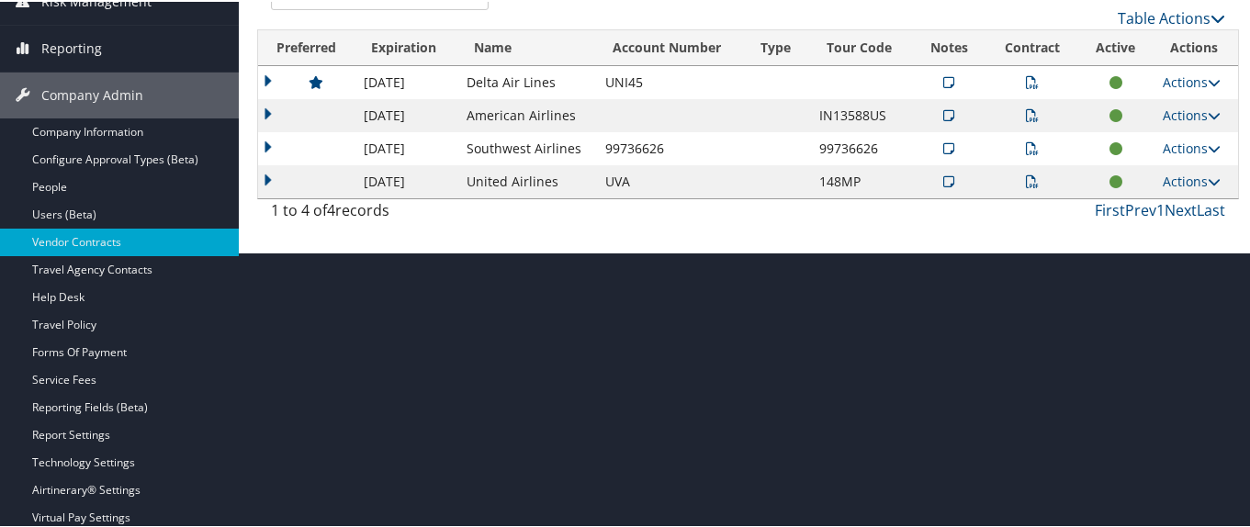
click at [272, 113] on td at bounding box center [306, 113] width 96 height 33
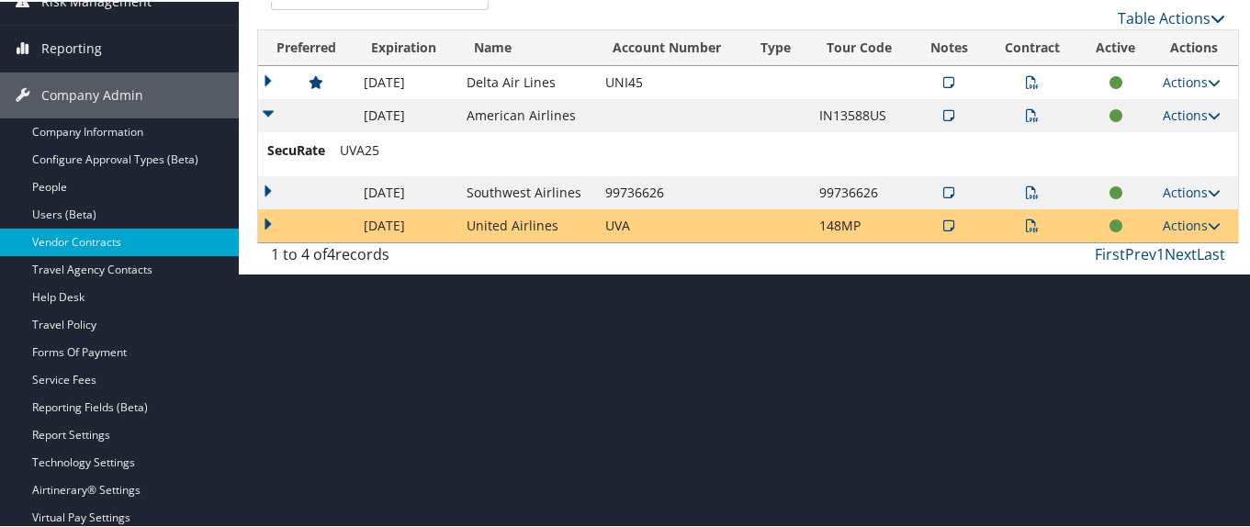
click at [943, 113] on icon at bounding box center [948, 113] width 11 height 13
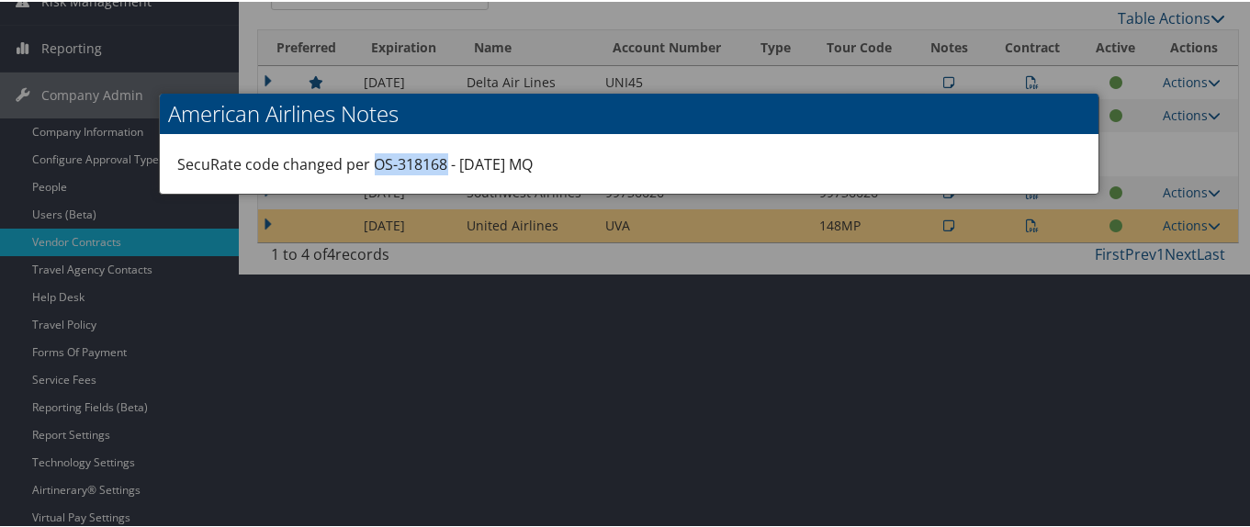
drag, startPoint x: 369, startPoint y: 159, endPoint x: 440, endPoint y: 160, distance: 70.7
click at [440, 160] on div "SecuRate code changed per OS-318168 - [DATE] MQ" at bounding box center [629, 162] width 939 height 59
copy div "OS-318168"
click at [850, 251] on div at bounding box center [628, 263] width 1257 height 527
